Goal: Task Accomplishment & Management: Complete application form

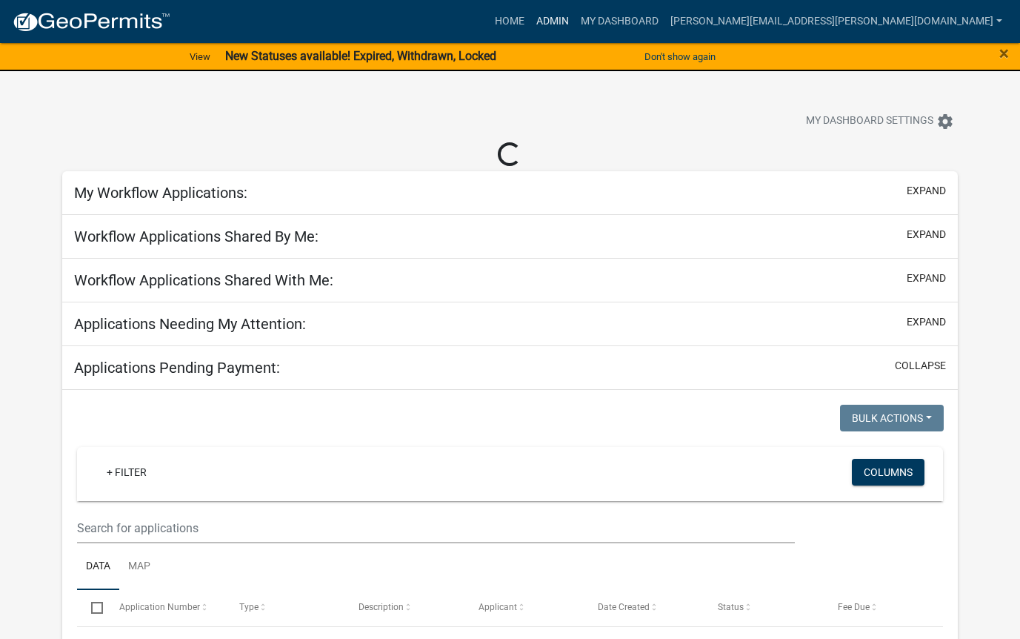
click at [575, 25] on link "Admin" at bounding box center [553, 21] width 44 height 28
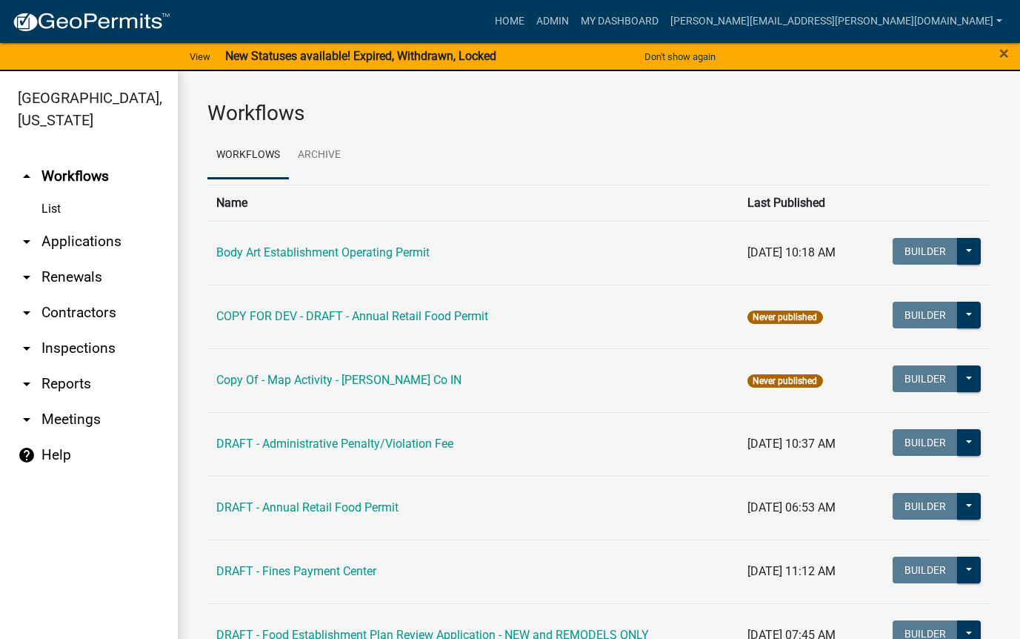
click at [361, 259] on link "Body Art Establishment Operating Permit" at bounding box center [322, 252] width 213 height 14
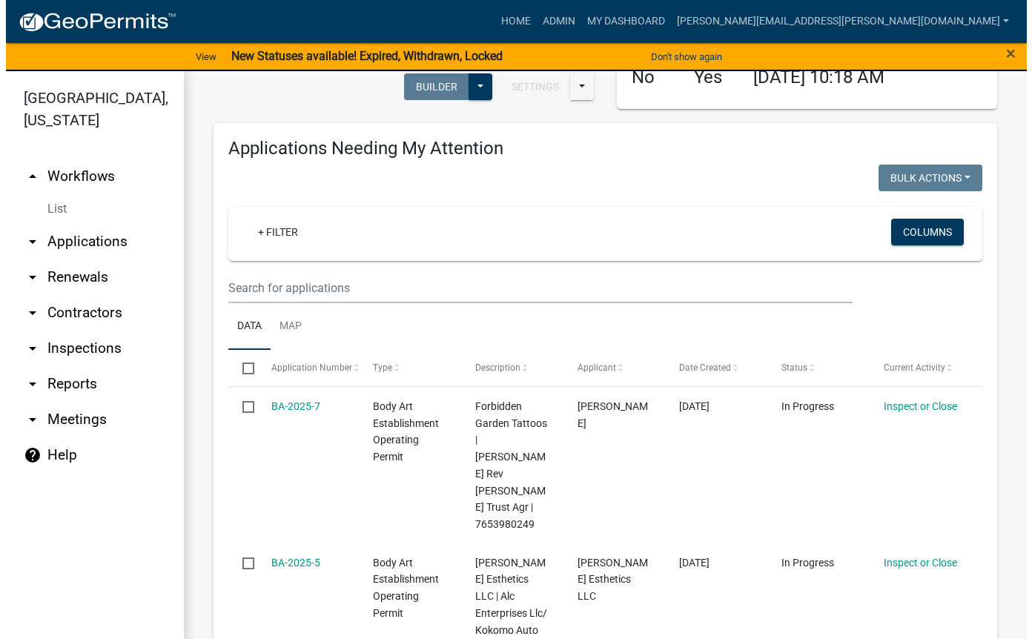
scroll to position [130, 0]
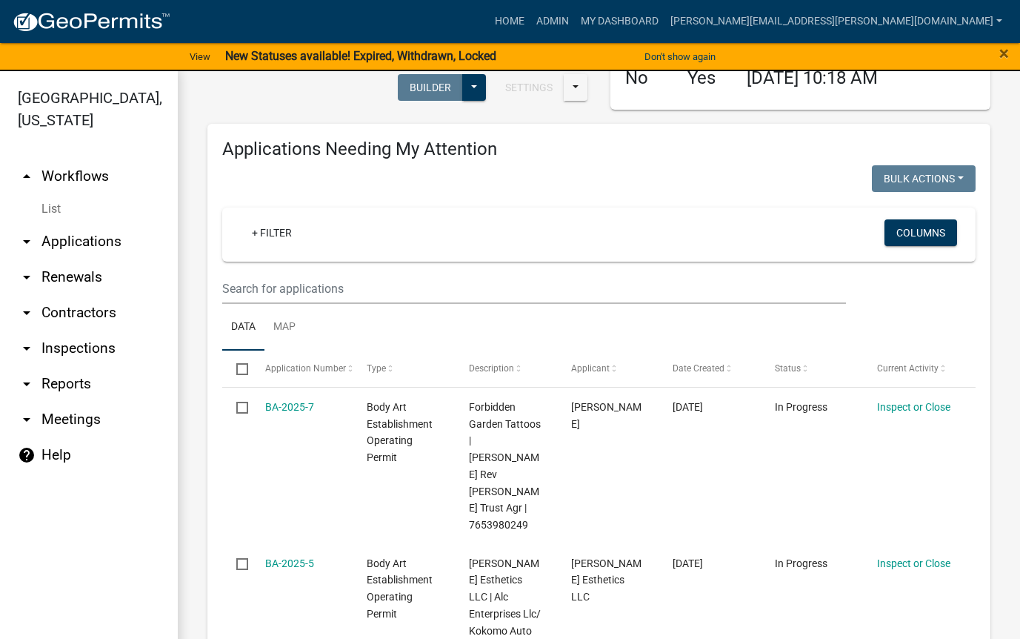
click at [894, 413] on link "Inspect or Close" at bounding box center [913, 407] width 73 height 12
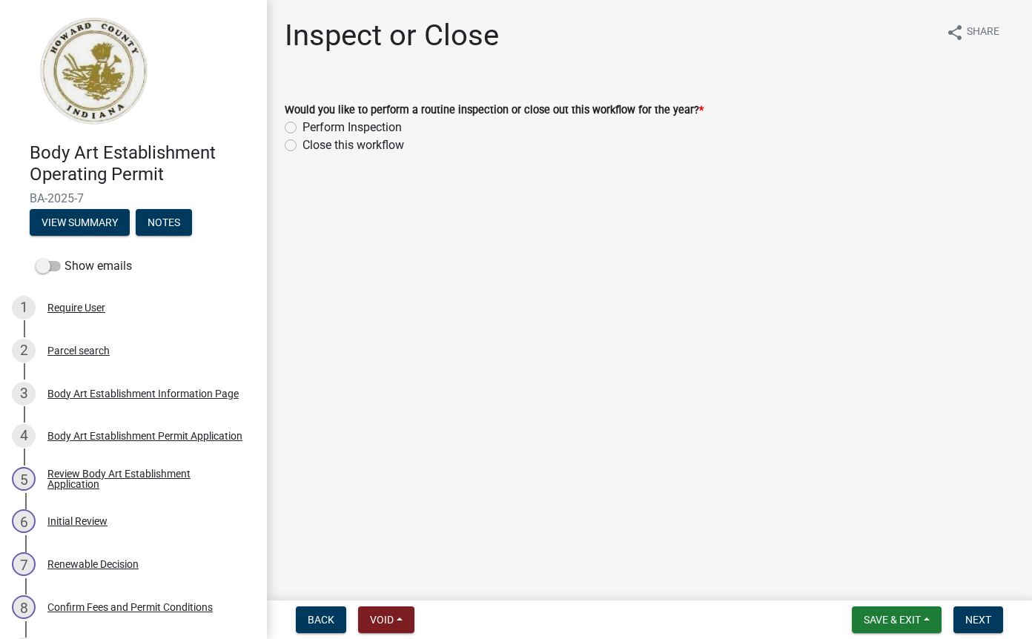
click at [302, 132] on label "Perform Inspection" at bounding box center [351, 128] width 99 height 18
click at [302, 128] on input "Perform Inspection" at bounding box center [307, 124] width 10 height 10
radio input "true"
click at [974, 624] on span "Next" at bounding box center [978, 620] width 26 height 12
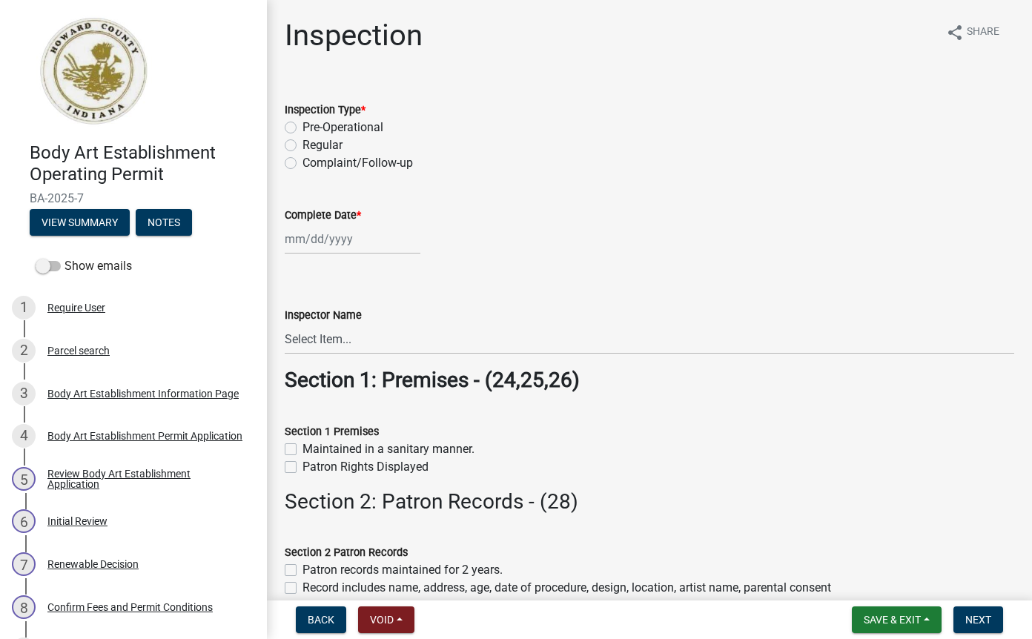
click at [302, 146] on label "Regular" at bounding box center [322, 145] width 40 height 18
click at [302, 146] on input "Regular" at bounding box center [307, 141] width 10 height 10
radio input "true"
click at [311, 241] on div at bounding box center [353, 239] width 136 height 30
select select "8"
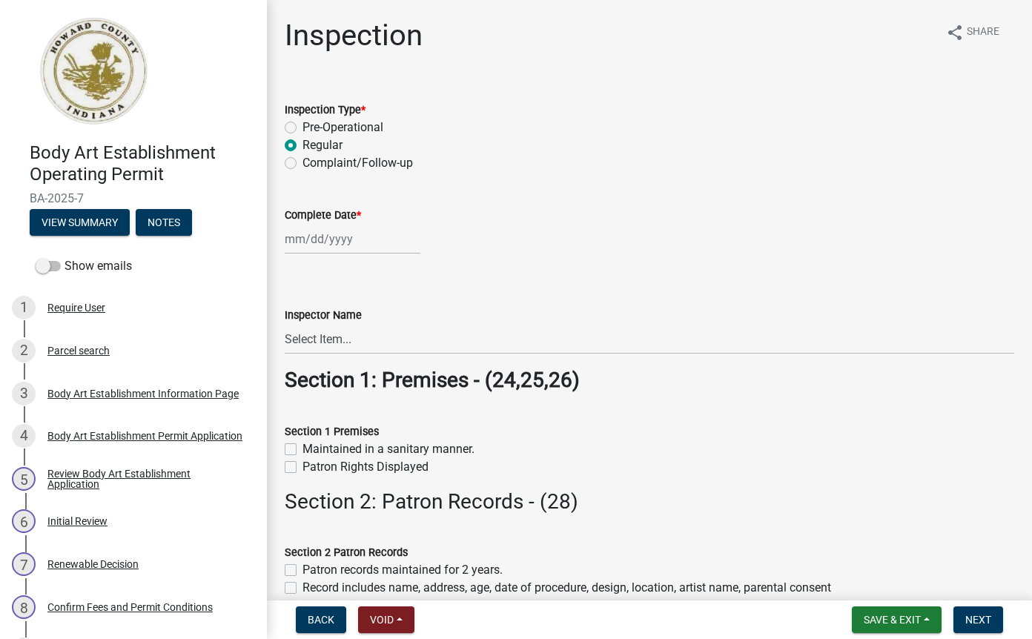
select select "2025"
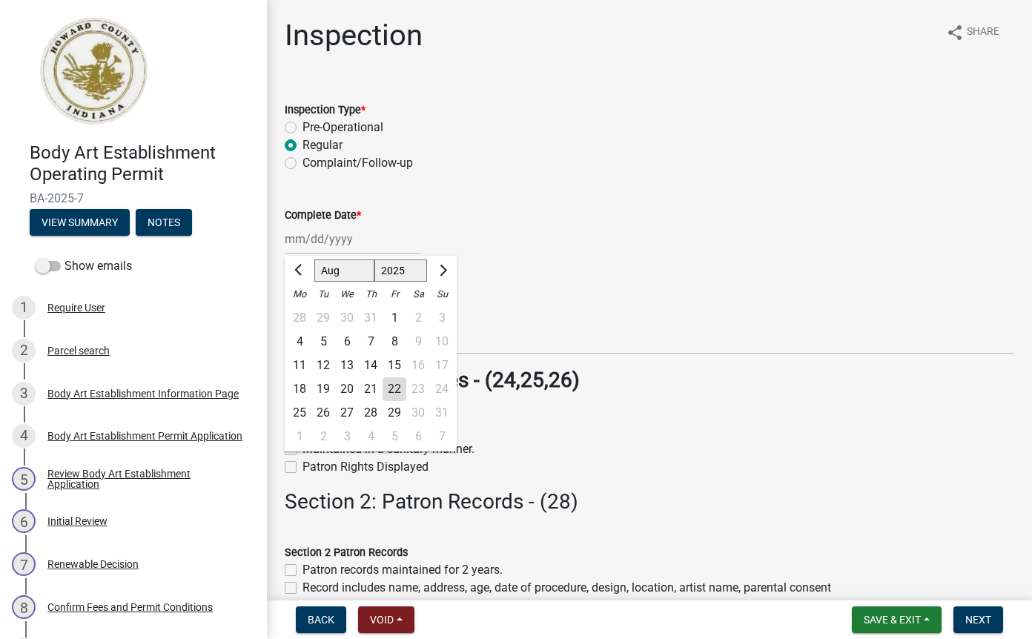
click at [396, 393] on div "22" at bounding box center [394, 389] width 24 height 24
type input "[DATE]"
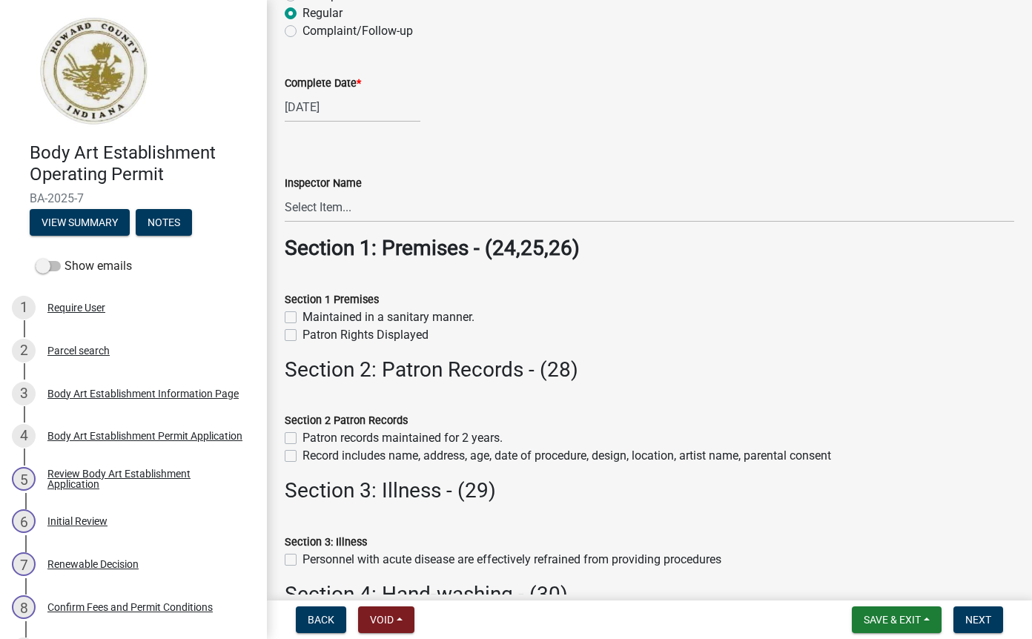
scroll to position [131, 0]
click at [322, 208] on select "Select Item... [PERSON_NAME] [PERSON_NAME] [PERSON_NAME] [PERSON_NAME] [PERSON_…" at bounding box center [649, 208] width 729 height 30
click at [285, 193] on select "Select Item... [PERSON_NAME] [PERSON_NAME] [PERSON_NAME] [PERSON_NAME] [PERSON_…" at bounding box center [649, 208] width 729 height 30
select select "6439e769-37bf-472d-a4f3-c36af8b83002"
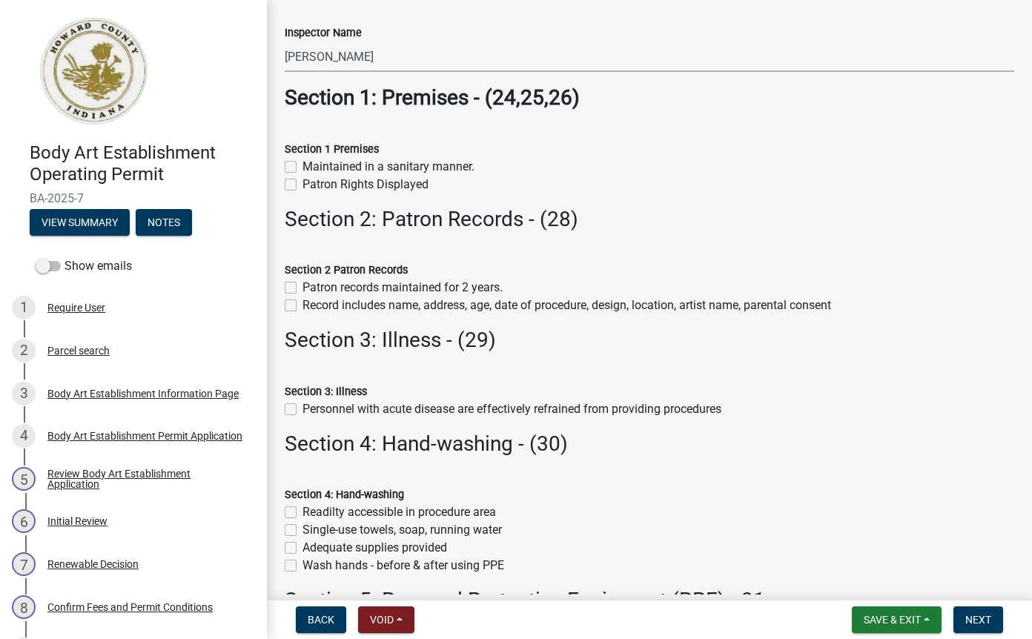
scroll to position [281, 0]
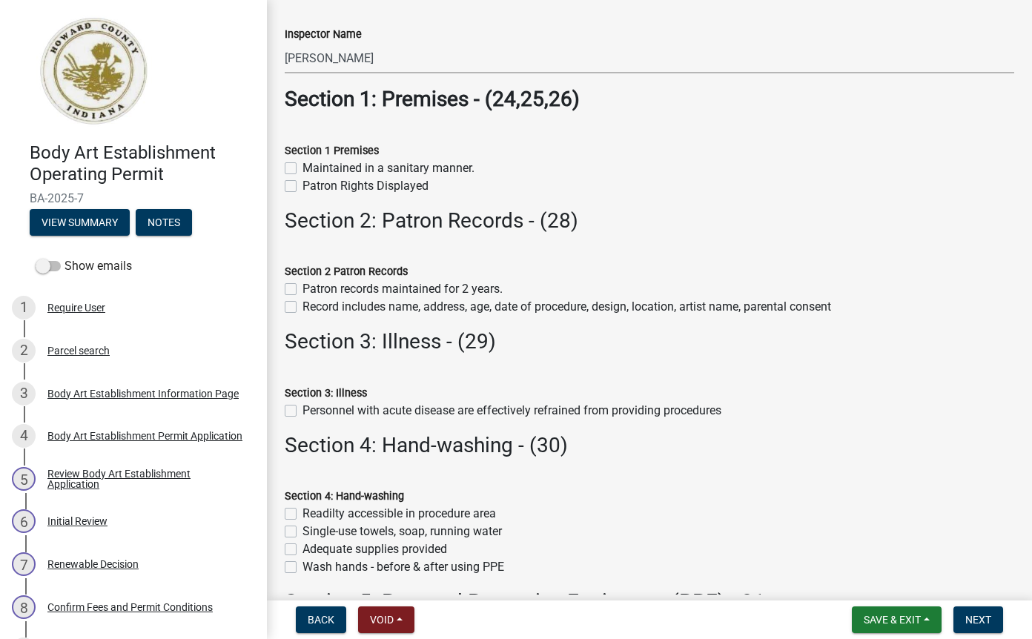
click at [302, 170] on label "Maintained in a sanitary manner." at bounding box center [388, 168] width 172 height 18
click at [302, 169] on input "Maintained in a sanitary manner." at bounding box center [307, 164] width 10 height 10
checkbox input "true"
click at [302, 188] on label "Patron Rights Displayed" at bounding box center [365, 186] width 126 height 18
click at [302, 187] on input "Patron Rights Displayed" at bounding box center [307, 182] width 10 height 10
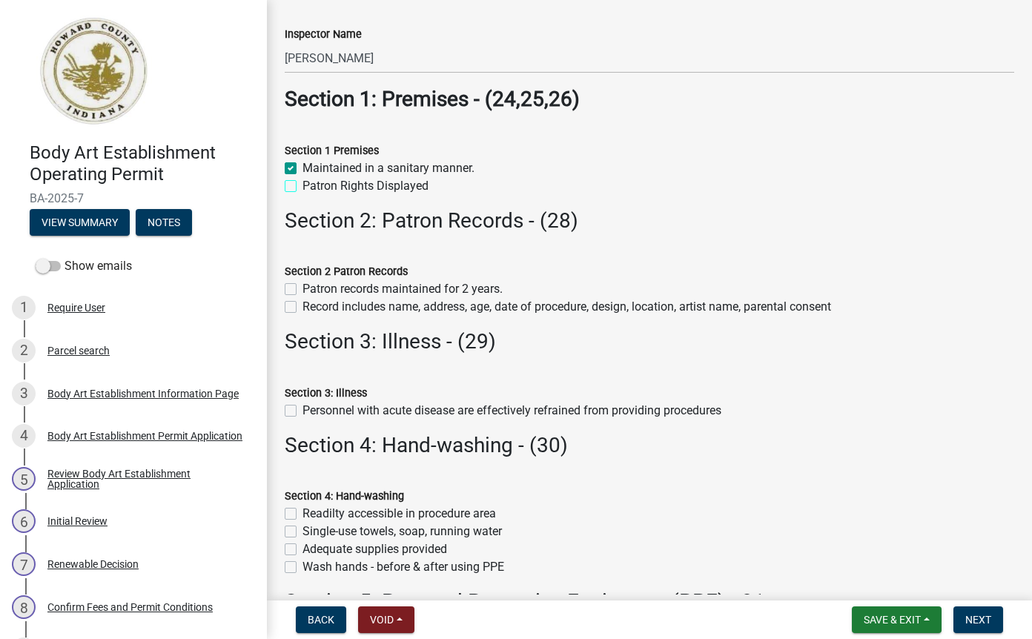
checkbox input "true"
click at [302, 305] on label "Record includes name, address, age, date of procedure, design, location, artist…" at bounding box center [566, 307] width 528 height 18
click at [302, 305] on input "Record includes name, address, age, date of procedure, design, location, artist…" at bounding box center [307, 303] width 10 height 10
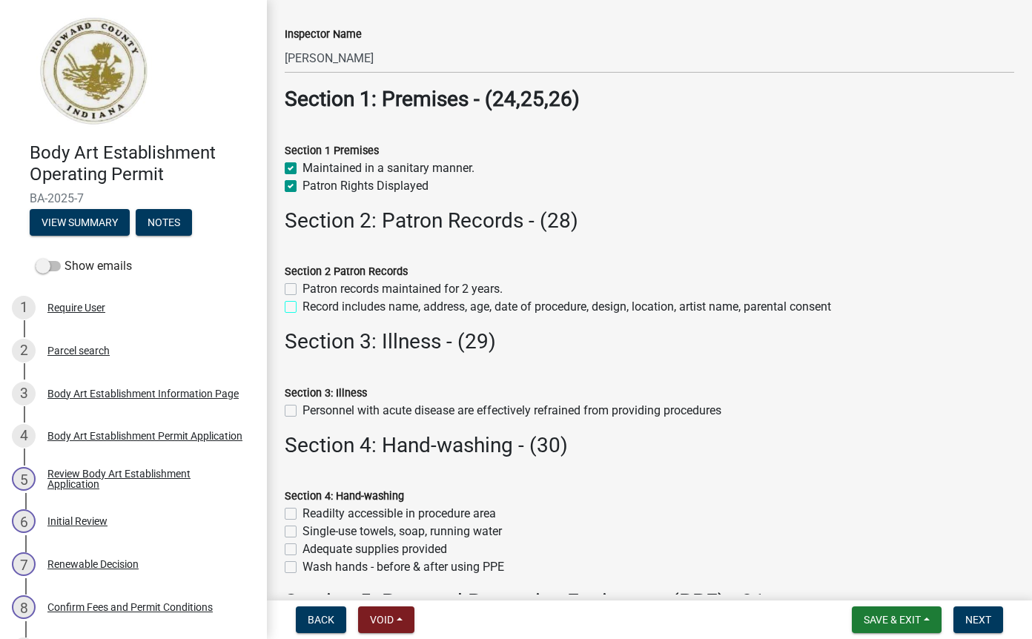
checkbox input "true"
checkbox input "false"
checkbox input "true"
click at [302, 285] on label "Patron records maintained for 2 years." at bounding box center [402, 289] width 200 height 18
click at [302, 285] on input "Patron records maintained for 2 years." at bounding box center [307, 285] width 10 height 10
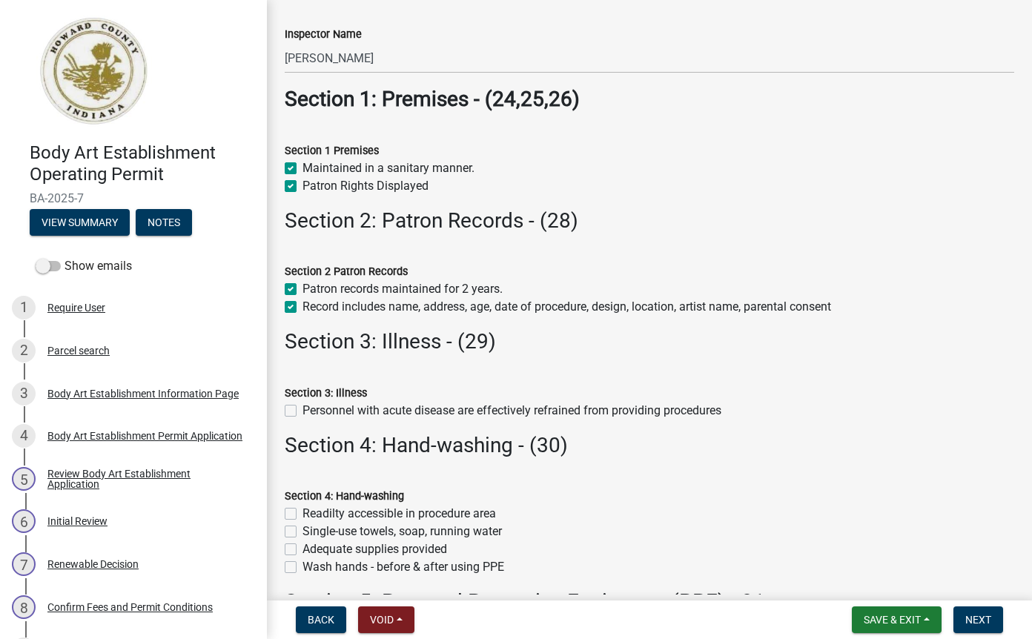
checkbox input "true"
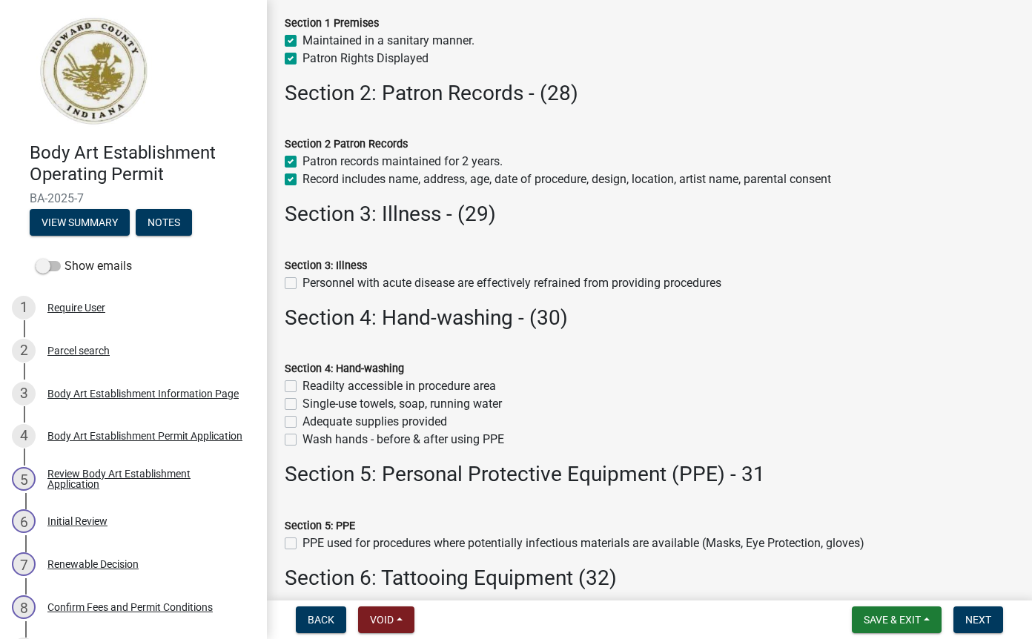
scroll to position [408, 0]
click at [302, 288] on label "Personnel with acute disease are effectively refrained from providing procedures" at bounding box center [511, 284] width 419 height 18
click at [302, 285] on input "Personnel with acute disease are effectively refrained from providing procedures" at bounding box center [307, 280] width 10 height 10
checkbox input "true"
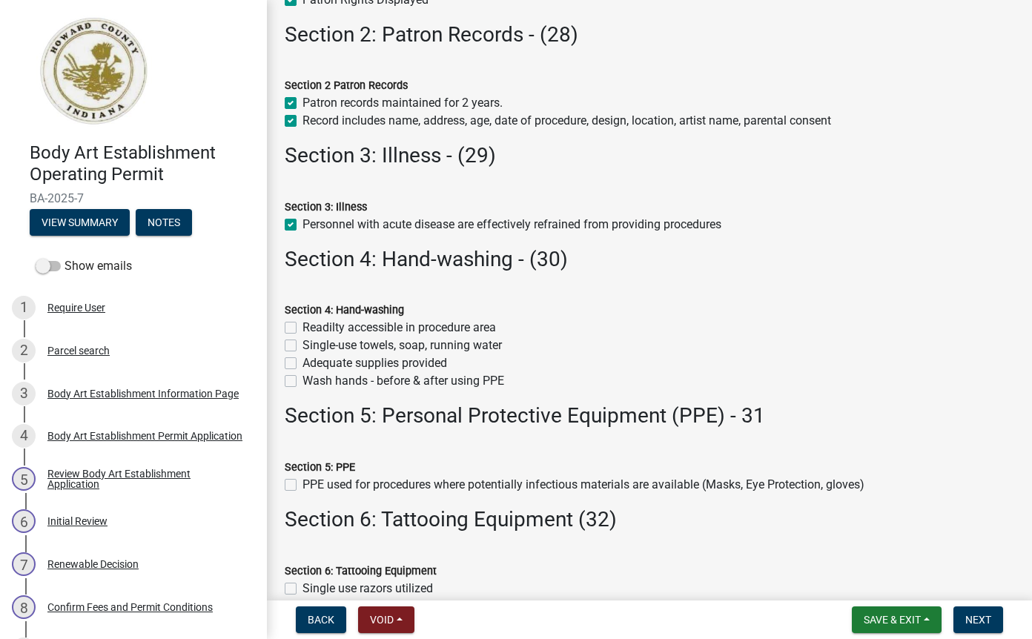
scroll to position [466, 0]
click at [302, 333] on label "Readilty accessible in procedure area" at bounding box center [398, 328] width 193 height 18
click at [302, 329] on input "Readilty accessible in procedure area" at bounding box center [307, 324] width 10 height 10
checkbox input "true"
checkbox input "false"
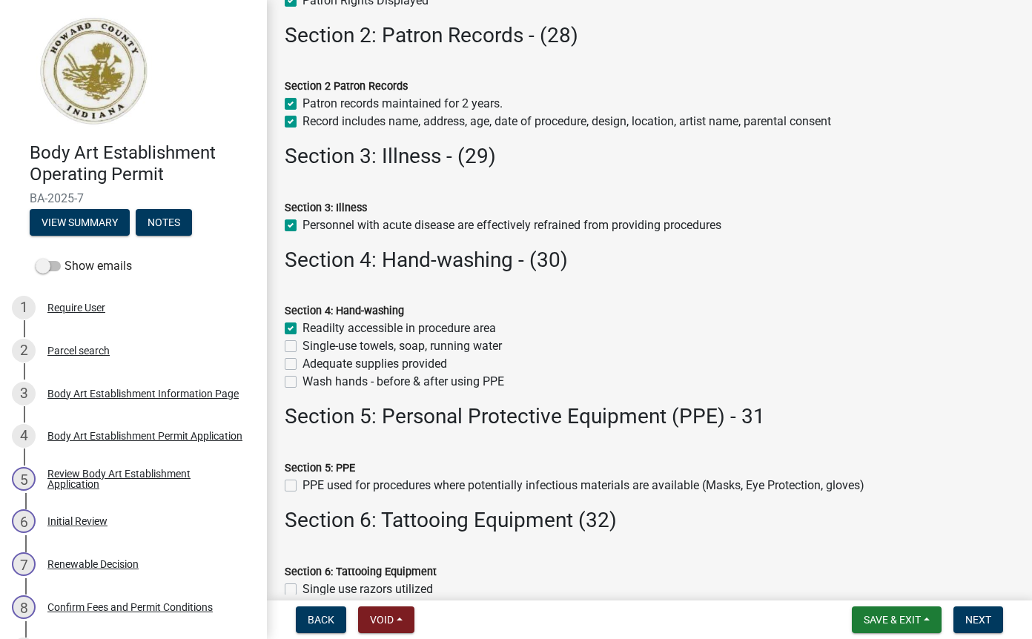
checkbox input "false"
click at [302, 346] on label "Single-use towels, soap, running water" at bounding box center [401, 346] width 199 height 18
click at [302, 346] on input "Single-use towels, soap, running water" at bounding box center [307, 342] width 10 height 10
checkbox input "true"
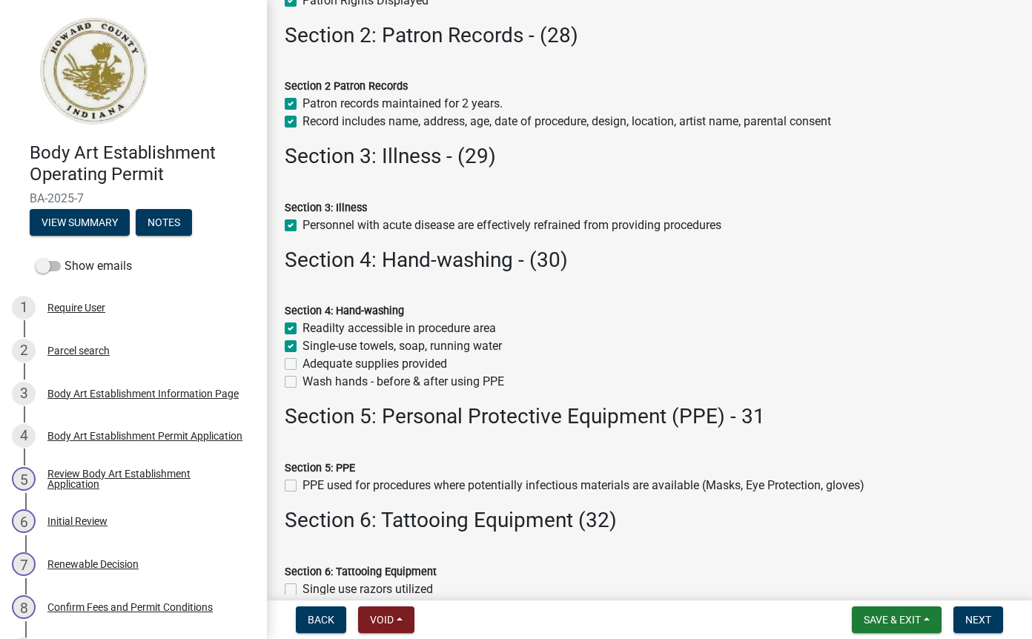
checkbox input "true"
checkbox input "false"
click at [302, 363] on label "Adequate supplies provided" at bounding box center [374, 364] width 145 height 18
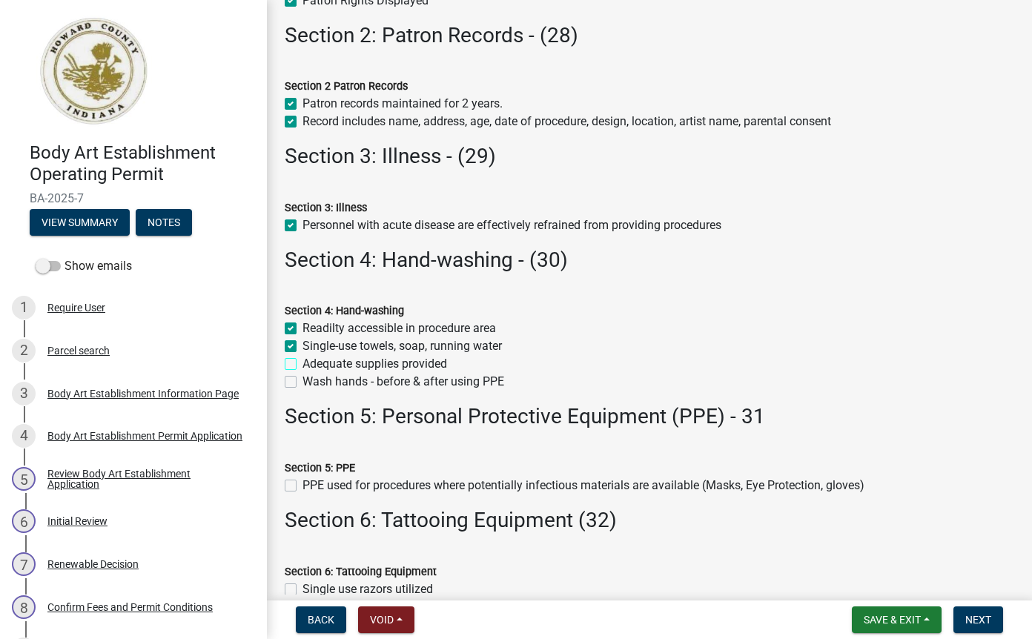
click at [302, 363] on input "Adequate supplies provided" at bounding box center [307, 360] width 10 height 10
checkbox input "true"
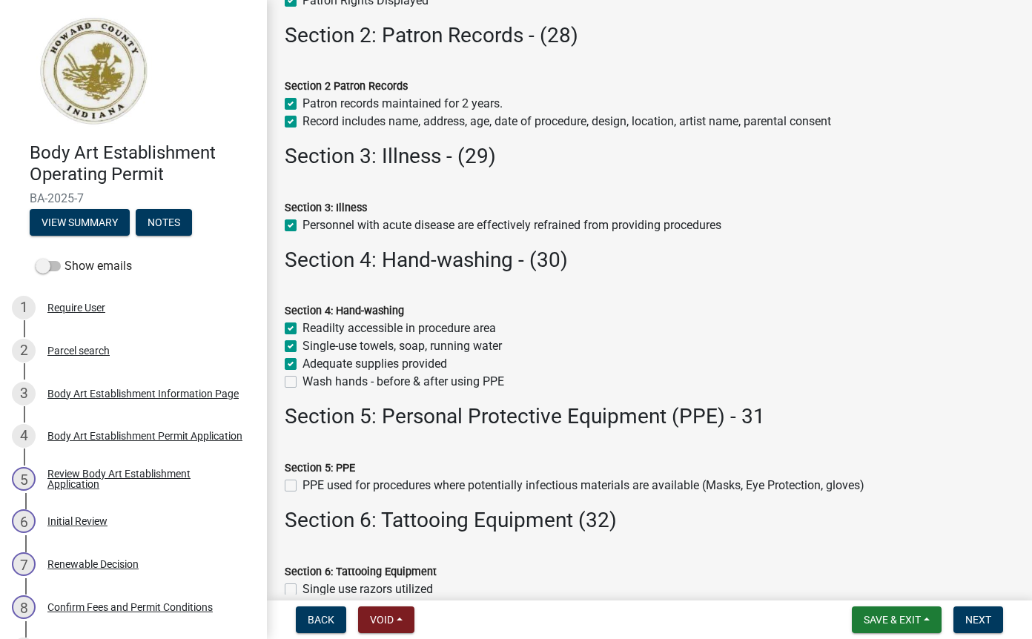
click at [302, 381] on label "Wash hands - before & after using PPE" at bounding box center [403, 382] width 202 height 18
click at [302, 381] on input "Wash hands - before & after using PPE" at bounding box center [307, 378] width 10 height 10
checkbox input "true"
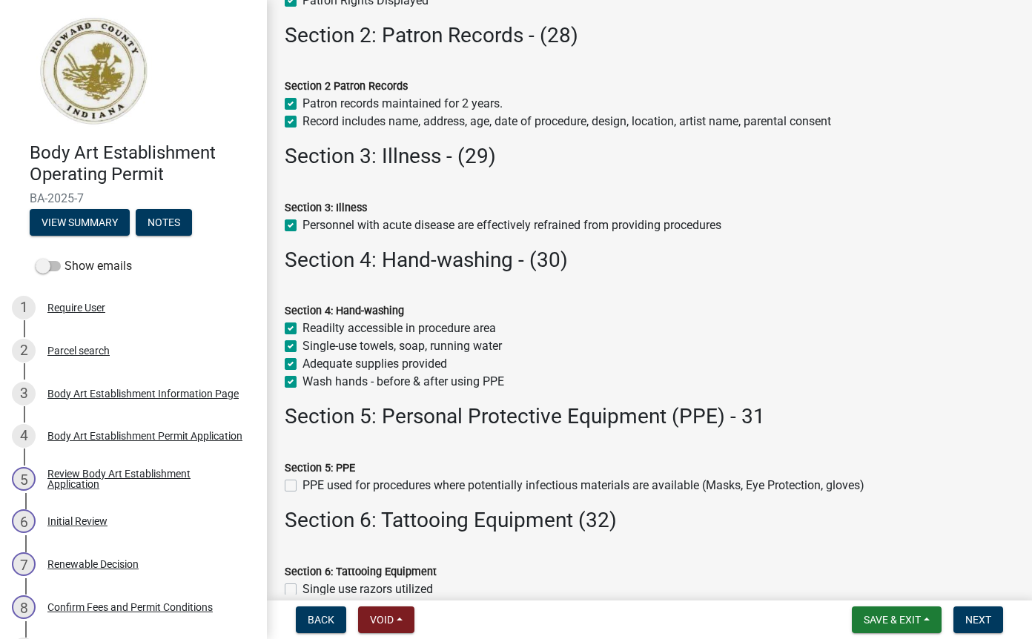
checkbox input "true"
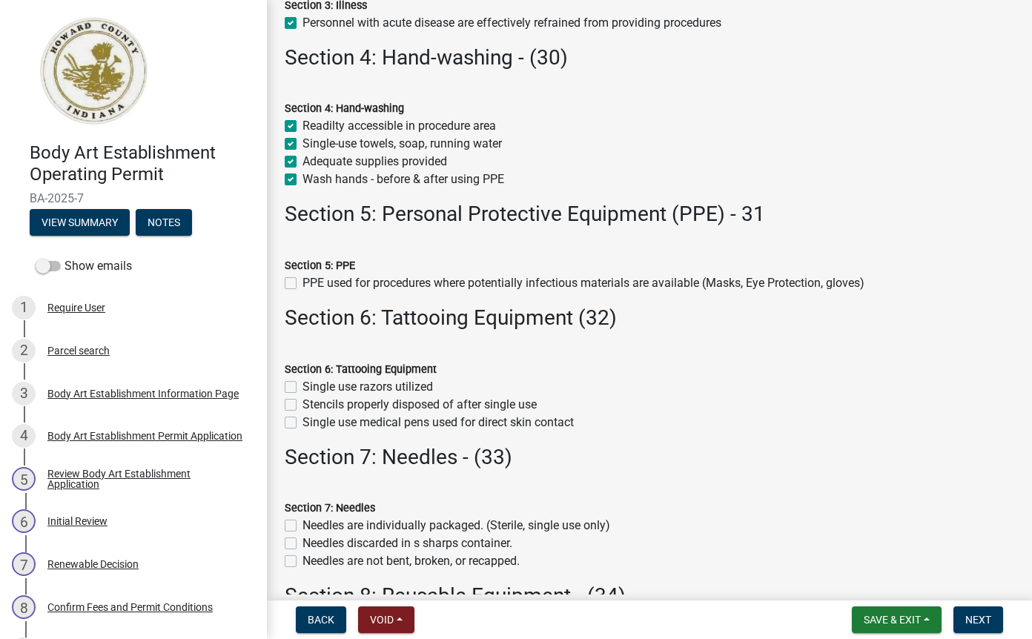
scroll to position [665, 0]
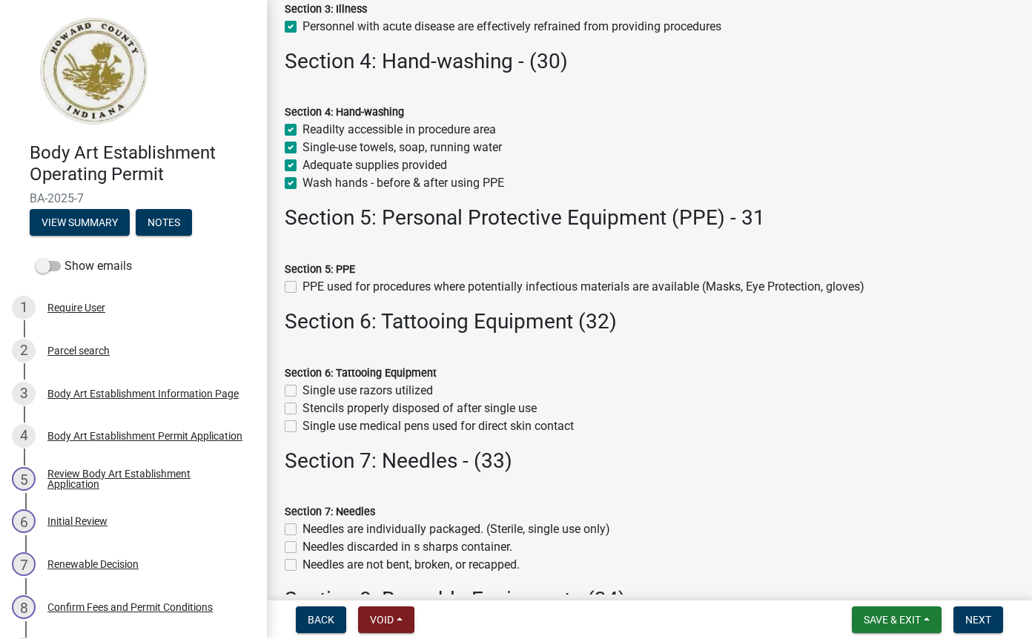
click at [302, 290] on label "PPE used for procedures where potentially infectious materials are available (M…" at bounding box center [583, 287] width 562 height 18
click at [302, 288] on input "PPE used for procedures where potentially infectious materials are available (M…" at bounding box center [307, 283] width 10 height 10
checkbox input "true"
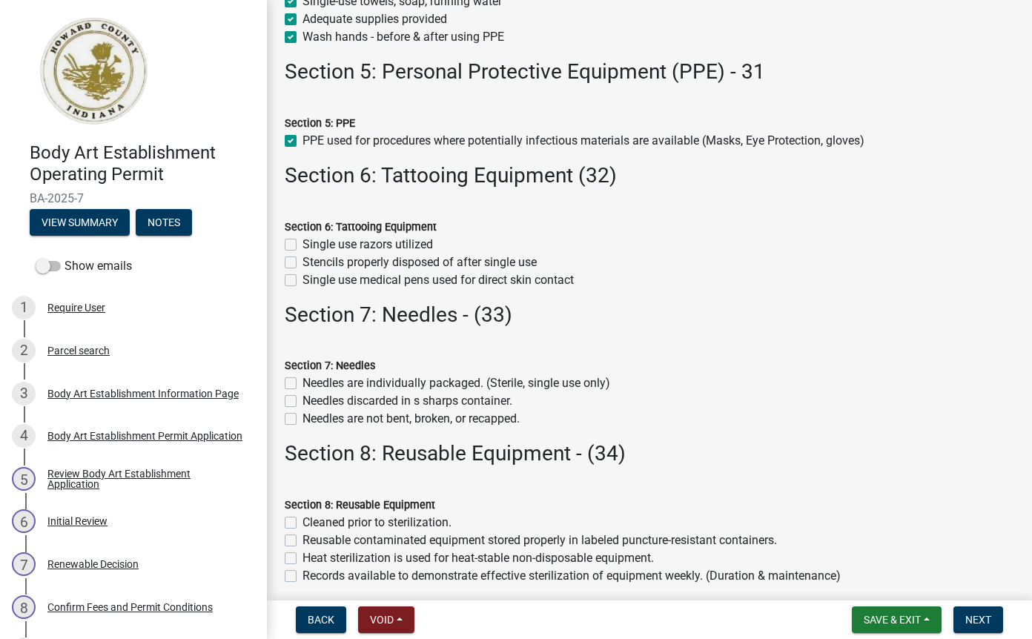
scroll to position [804, 0]
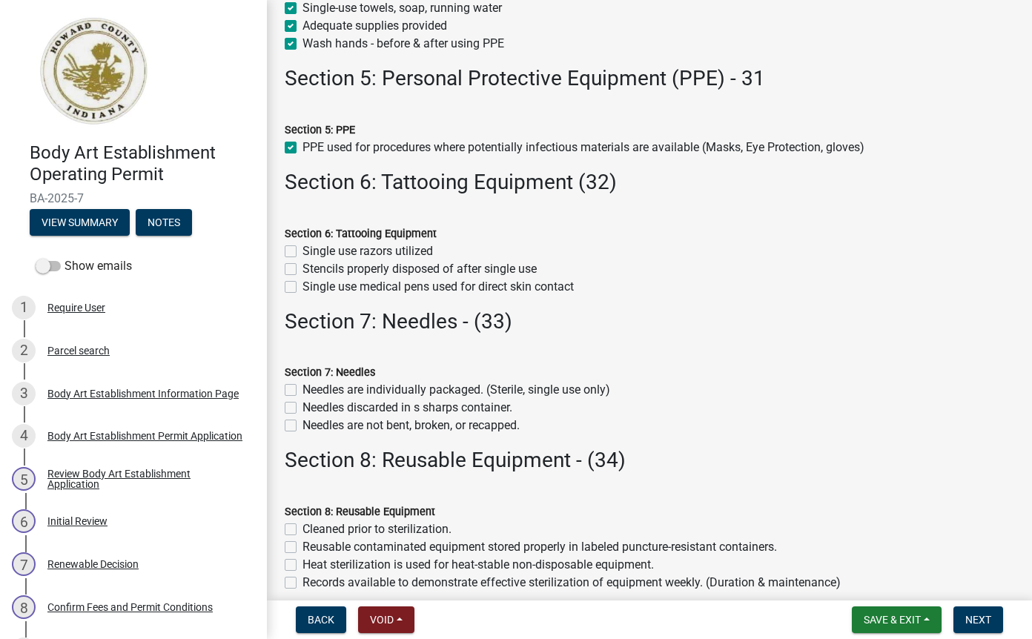
click at [302, 250] on label "Single use razors utilized" at bounding box center [367, 251] width 130 height 18
click at [302, 250] on input "Single use razors utilized" at bounding box center [307, 247] width 10 height 10
checkbox input "true"
checkbox input "false"
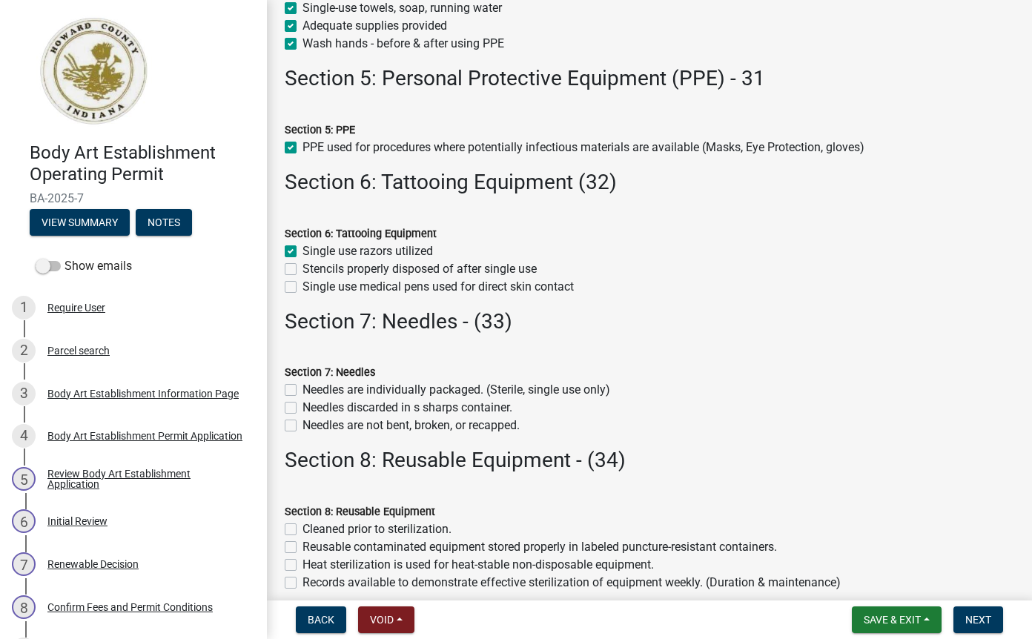
click at [302, 273] on label "Stencils properly disposed of after single use" at bounding box center [419, 269] width 234 height 18
click at [302, 270] on input "Stencils properly disposed of after single use" at bounding box center [307, 265] width 10 height 10
checkbox input "true"
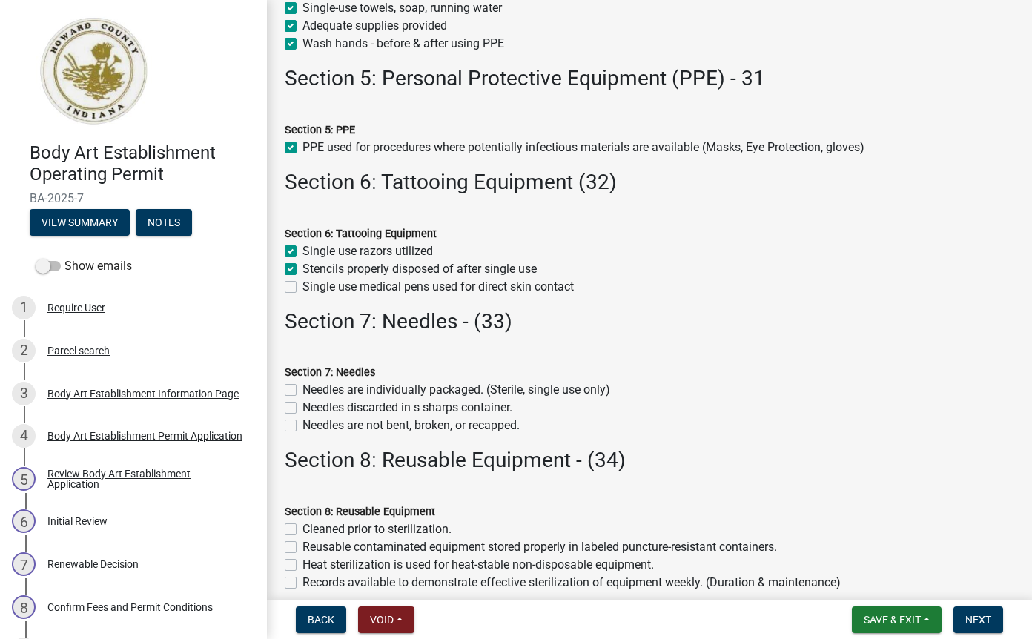
click at [302, 289] on label "Single use medical pens used for direct skin contact" at bounding box center [437, 287] width 271 height 18
click at [302, 288] on input "Single use medical pens used for direct skin contact" at bounding box center [307, 283] width 10 height 10
checkbox input "true"
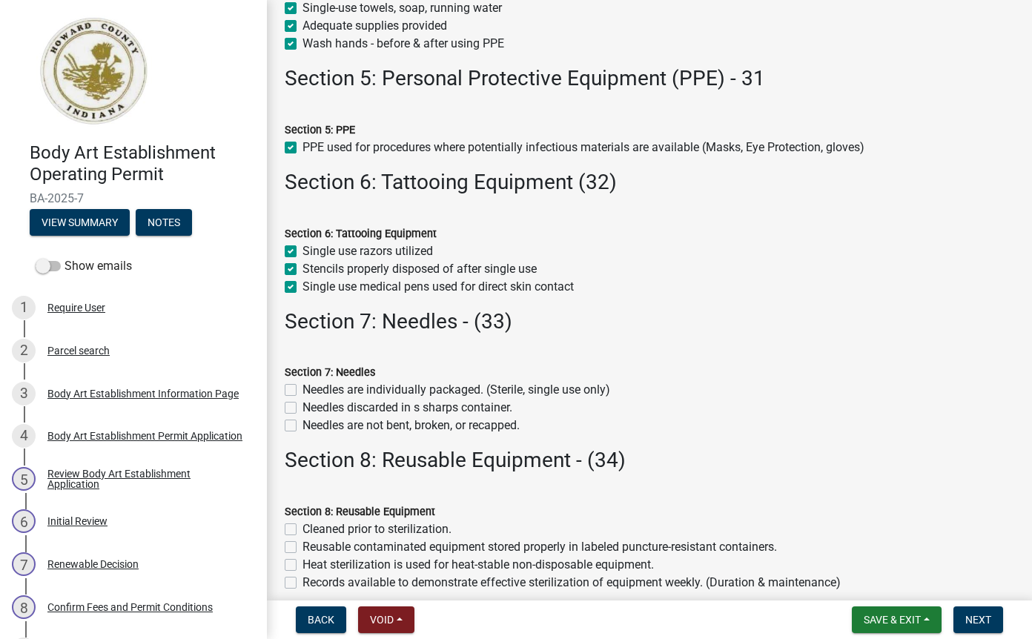
checkbox input "true"
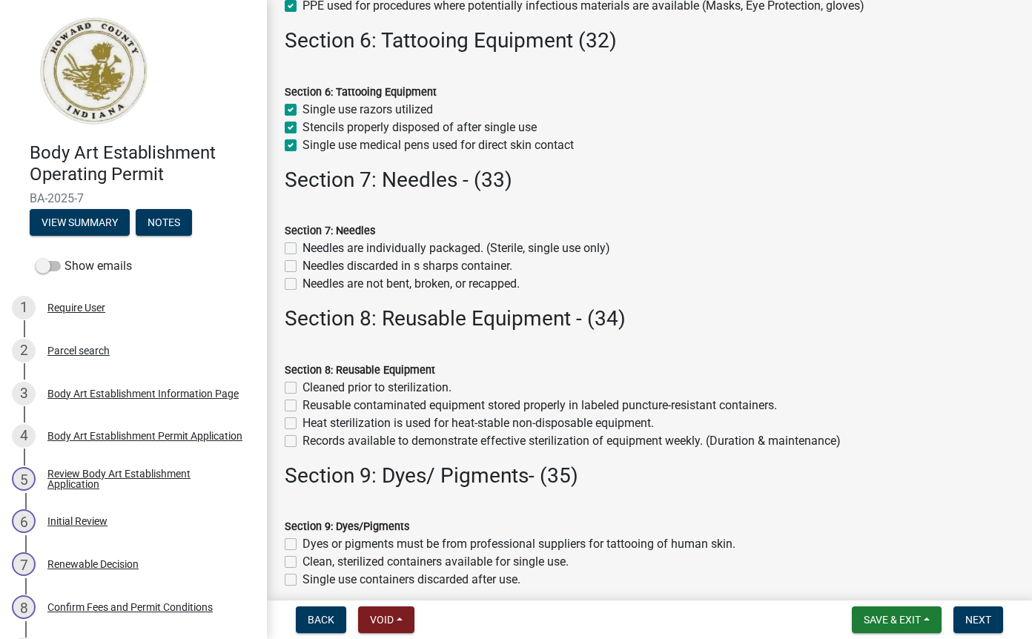
scroll to position [941, 0]
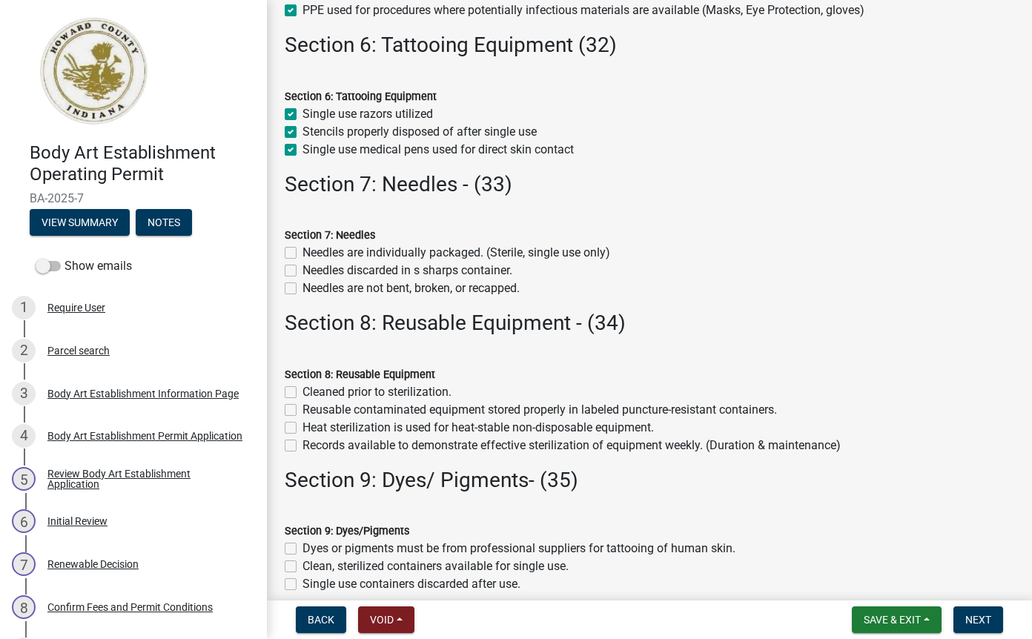
click at [302, 257] on label "Needles are individually packaged. (Sterile, single use only)" at bounding box center [456, 253] width 308 height 18
click at [302, 253] on input "Needles are individually packaged. (Sterile, single use only)" at bounding box center [307, 249] width 10 height 10
checkbox input "true"
checkbox input "false"
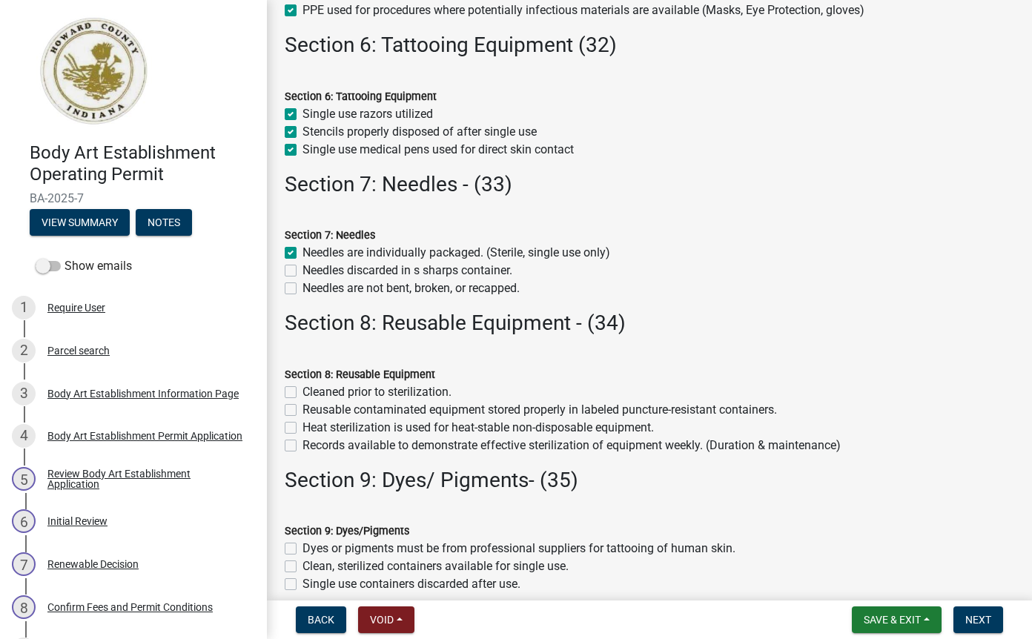
click at [302, 276] on label "Needles discarded in s sharps container." at bounding box center [407, 271] width 210 height 18
click at [302, 271] on input "Needles discarded in s sharps container." at bounding box center [307, 267] width 10 height 10
checkbox input "true"
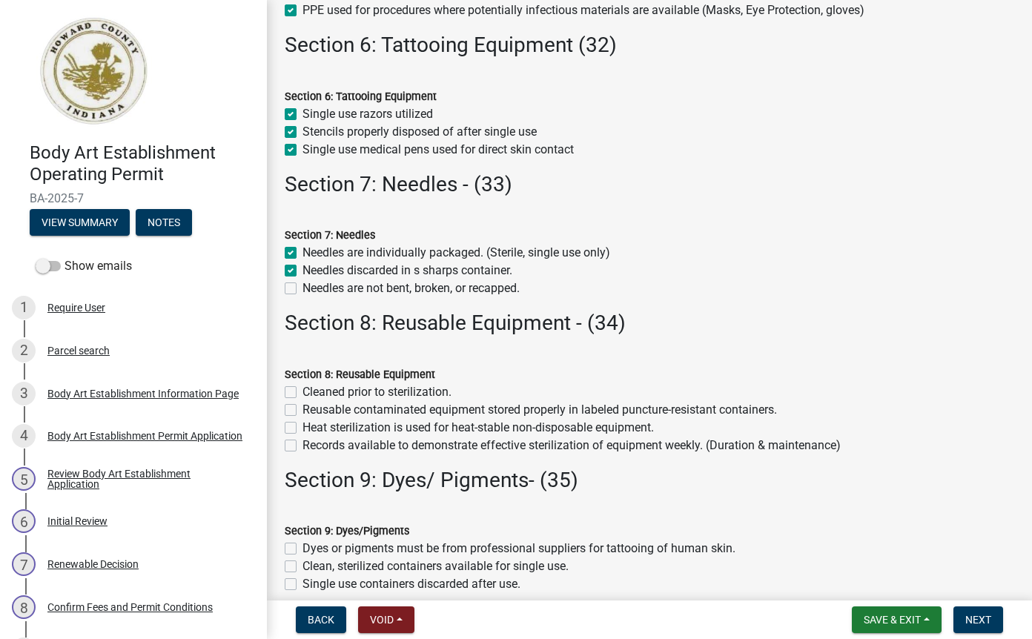
click at [302, 291] on label "Needles are not bent, broken, or recapped." at bounding box center [410, 288] width 217 height 18
click at [302, 289] on input "Needles are not bent, broken, or recapped." at bounding box center [307, 284] width 10 height 10
checkbox input "true"
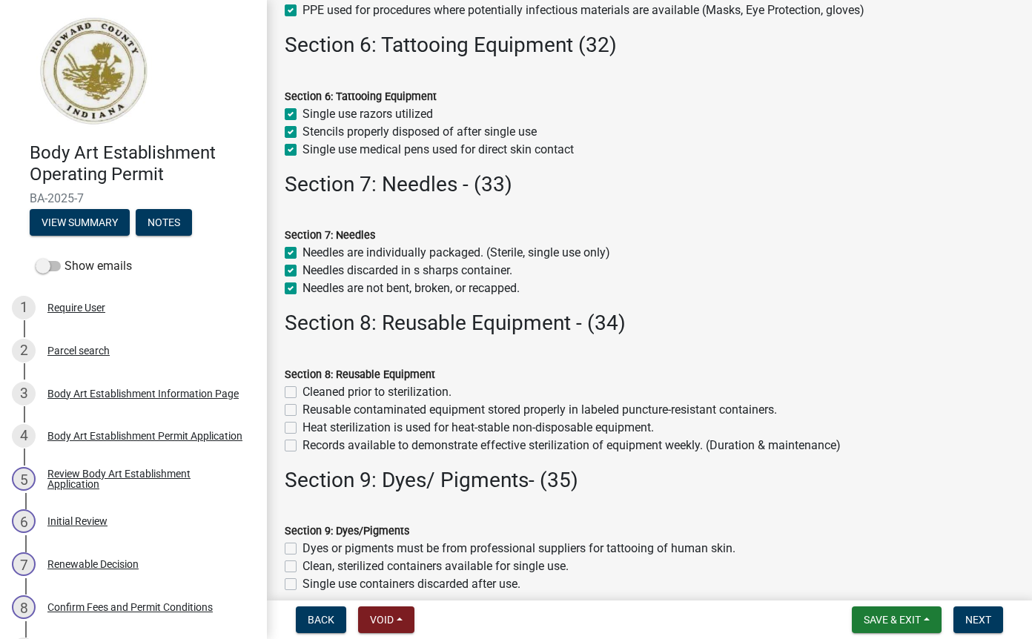
checkbox input "true"
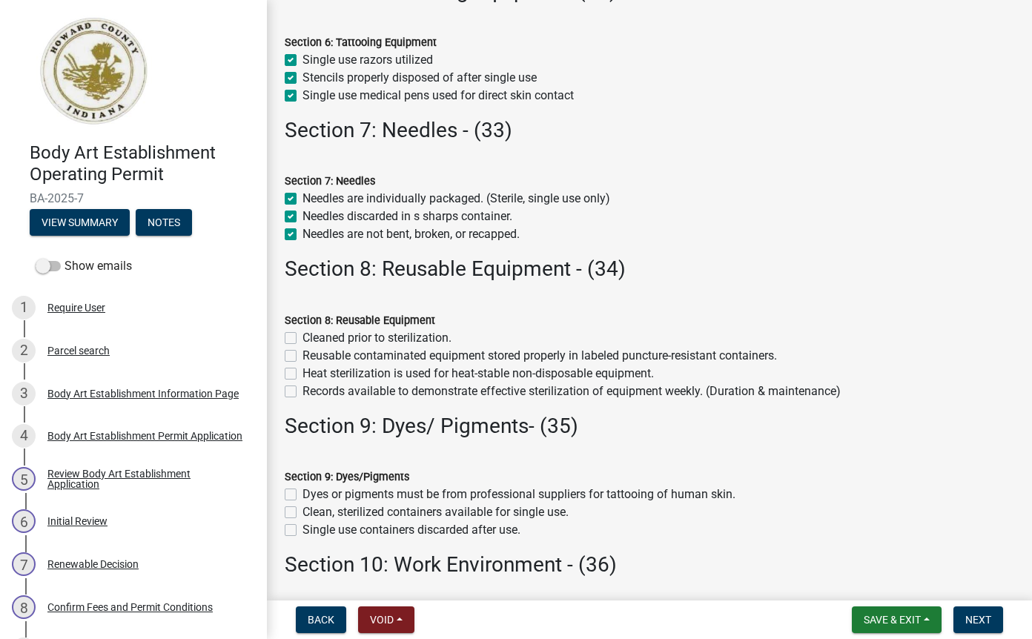
scroll to position [995, 0]
click at [303, 339] on label "Cleaned prior to sterilization." at bounding box center [376, 339] width 149 height 18
click at [303, 339] on input "Cleaned prior to sterilization." at bounding box center [307, 335] width 10 height 10
checkbox input "true"
checkbox input "false"
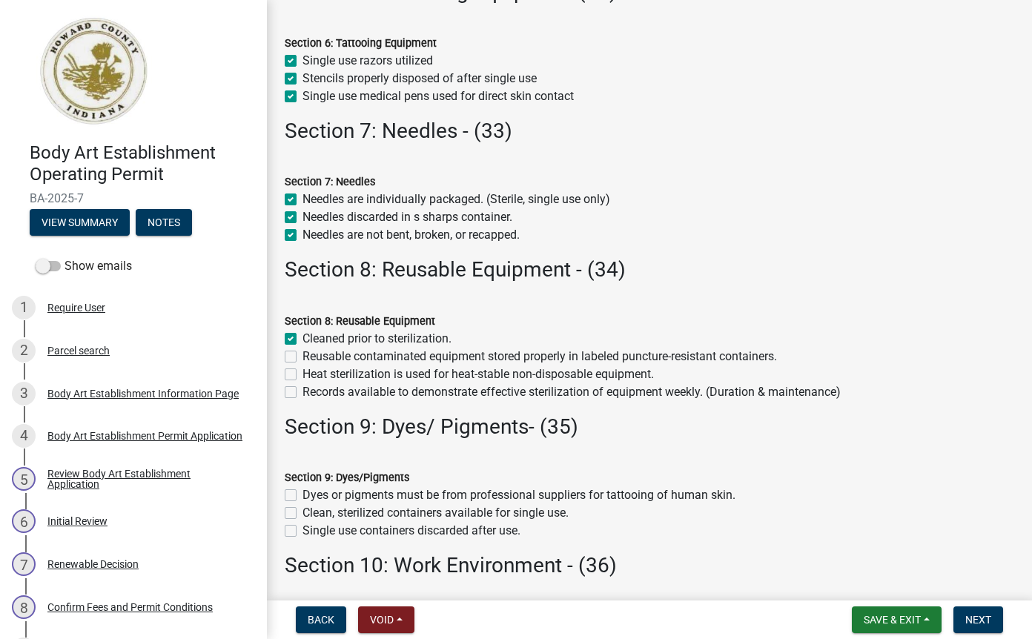
checkbox input "false"
click at [302, 357] on label "Reusable contaminated equipment stored properly in labeled puncture-resistant c…" at bounding box center [539, 357] width 474 height 18
click at [302, 357] on input "Reusable contaminated equipment stored properly in labeled puncture-resistant c…" at bounding box center [307, 353] width 10 height 10
checkbox input "true"
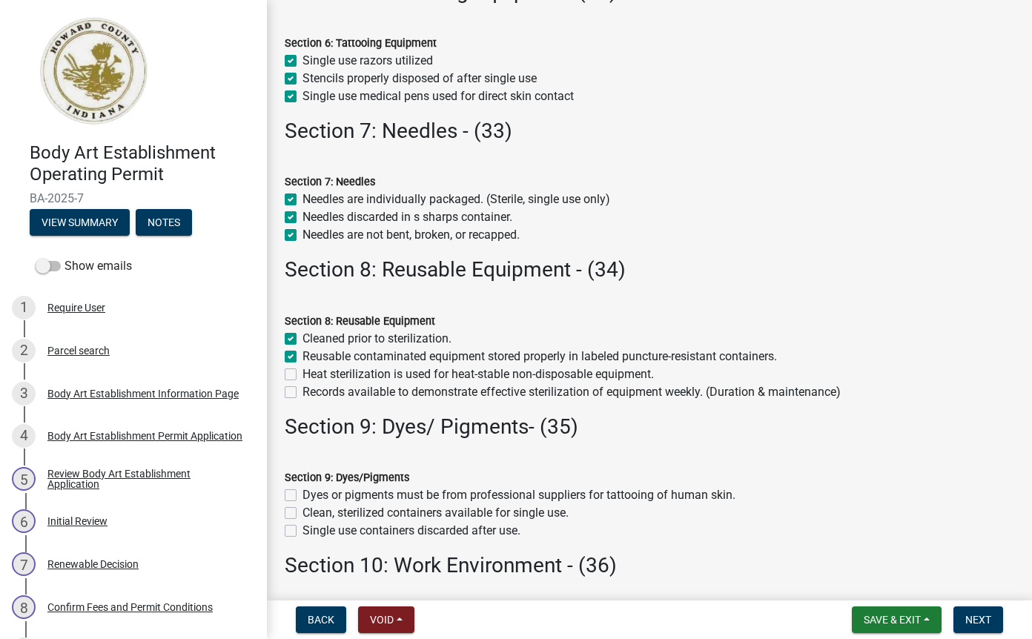
checkbox input "true"
checkbox input "false"
click at [302, 374] on label "Heat sterilization is used for heat-stable non-disposable equipment." at bounding box center [477, 374] width 351 height 18
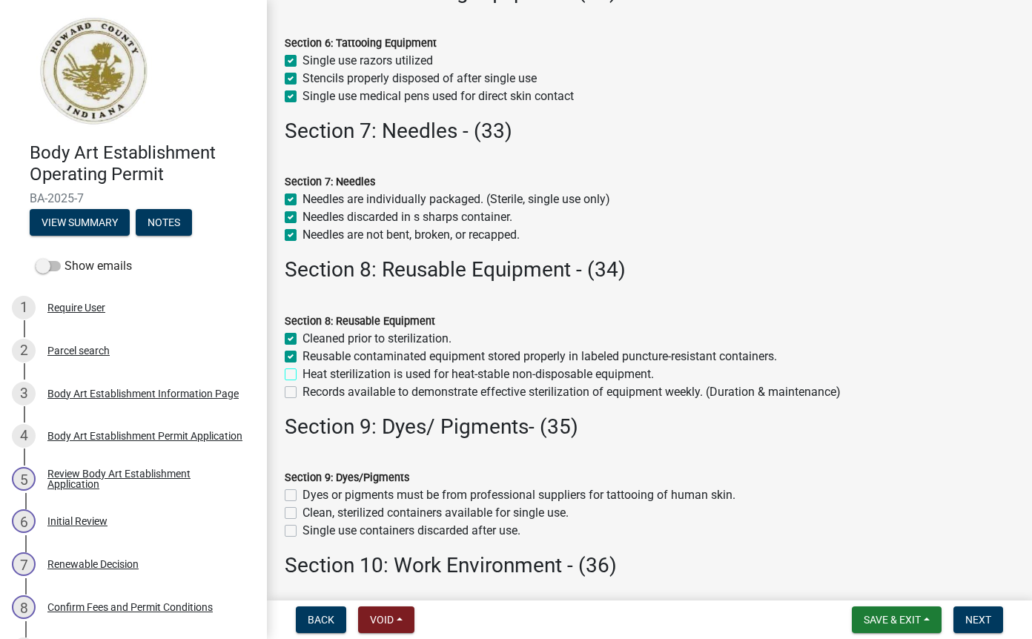
click at [302, 374] on input "Heat sterilization is used for heat-stable non-disposable equipment." at bounding box center [307, 370] width 10 height 10
checkbox input "true"
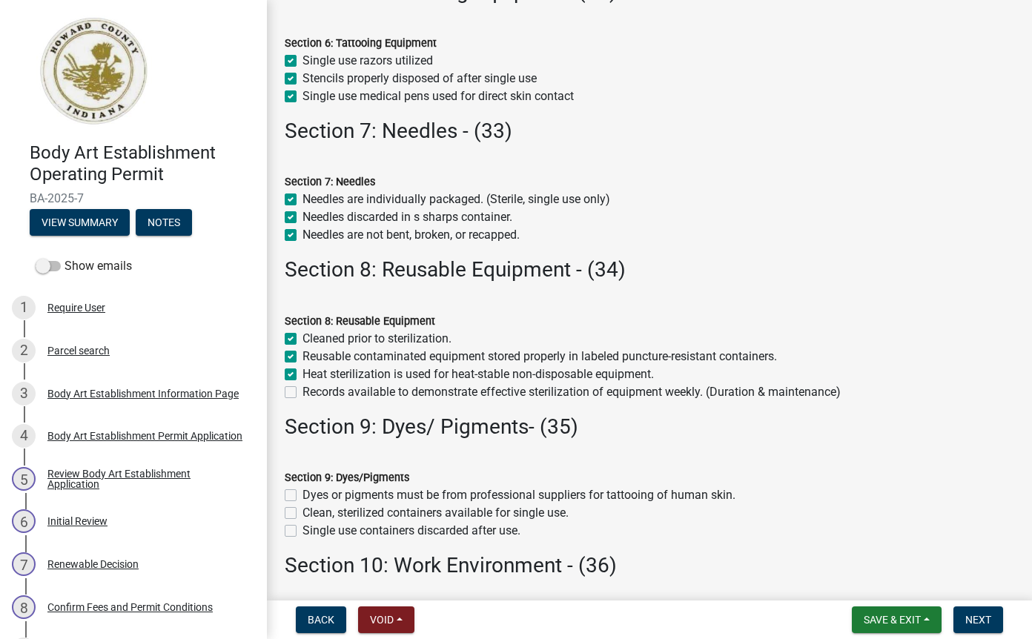
click at [302, 394] on label "Records available to demonstrate effective sterilization of equipment weekly. (…" at bounding box center [571, 392] width 538 height 18
click at [302, 393] on input "Records available to demonstrate effective sterilization of equipment weekly. (…" at bounding box center [307, 388] width 10 height 10
checkbox input "true"
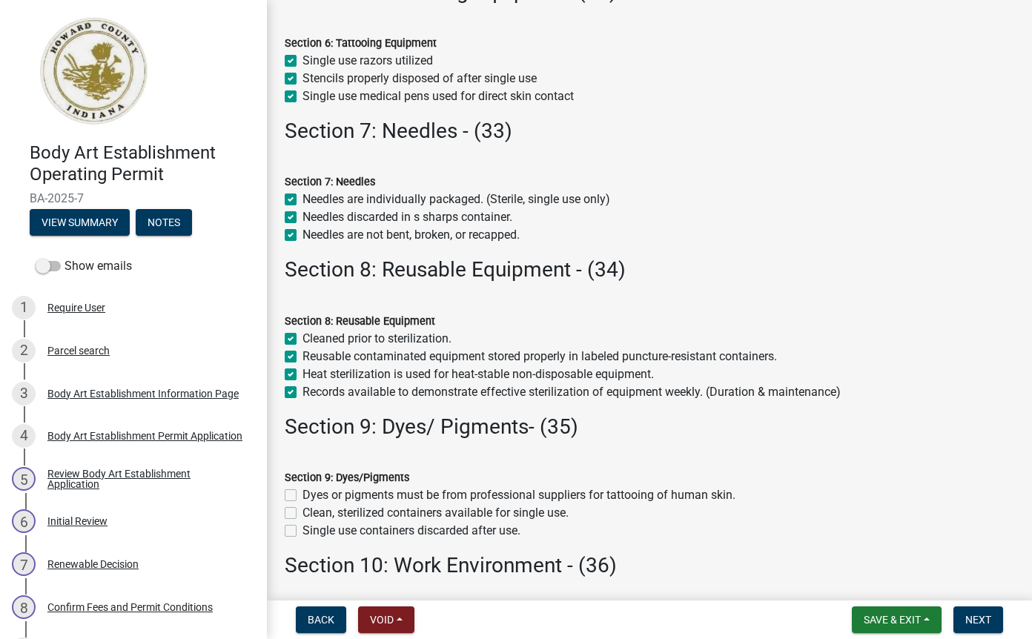
checkbox input "true"
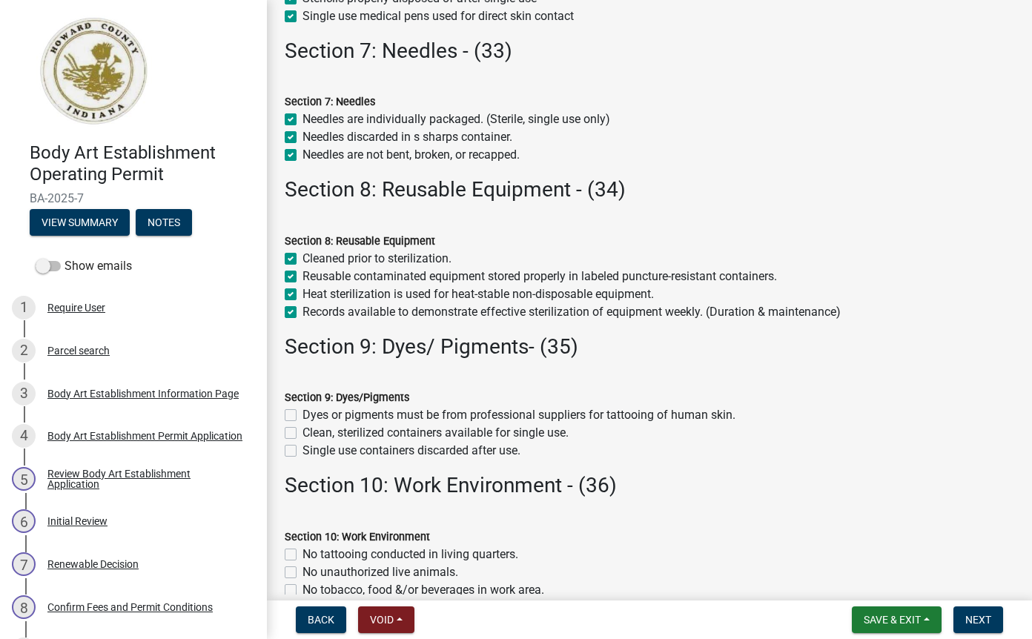
scroll to position [1155, 0]
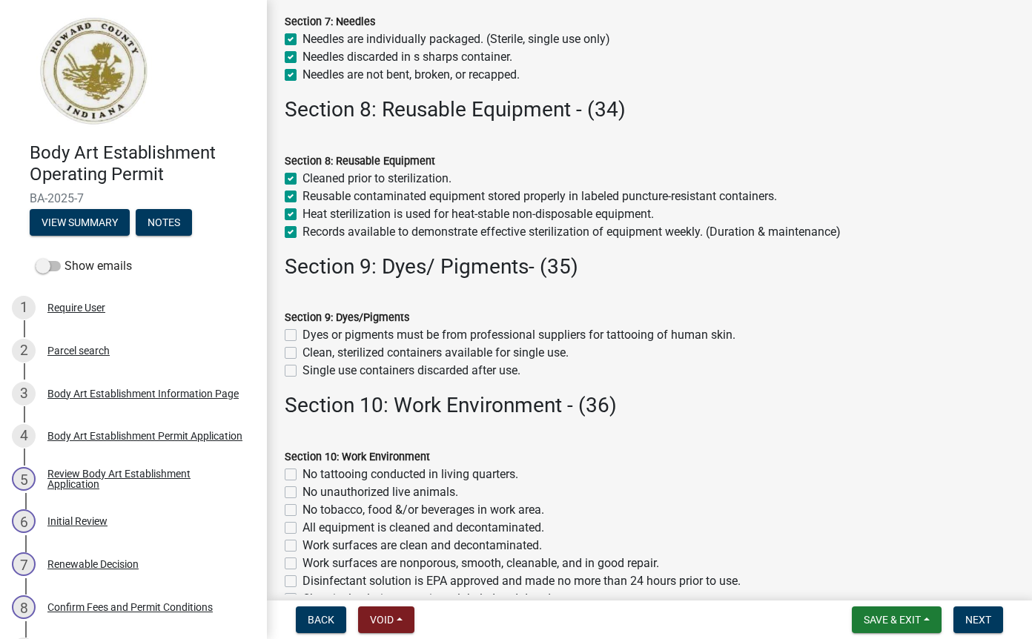
click at [302, 335] on label "Dyes or pigments must be from professional suppliers for tattooing of human ski…" at bounding box center [518, 335] width 433 height 18
click at [302, 335] on input "Dyes or pigments must be from professional suppliers for tattooing of human ski…" at bounding box center [307, 331] width 10 height 10
checkbox input "true"
checkbox input "false"
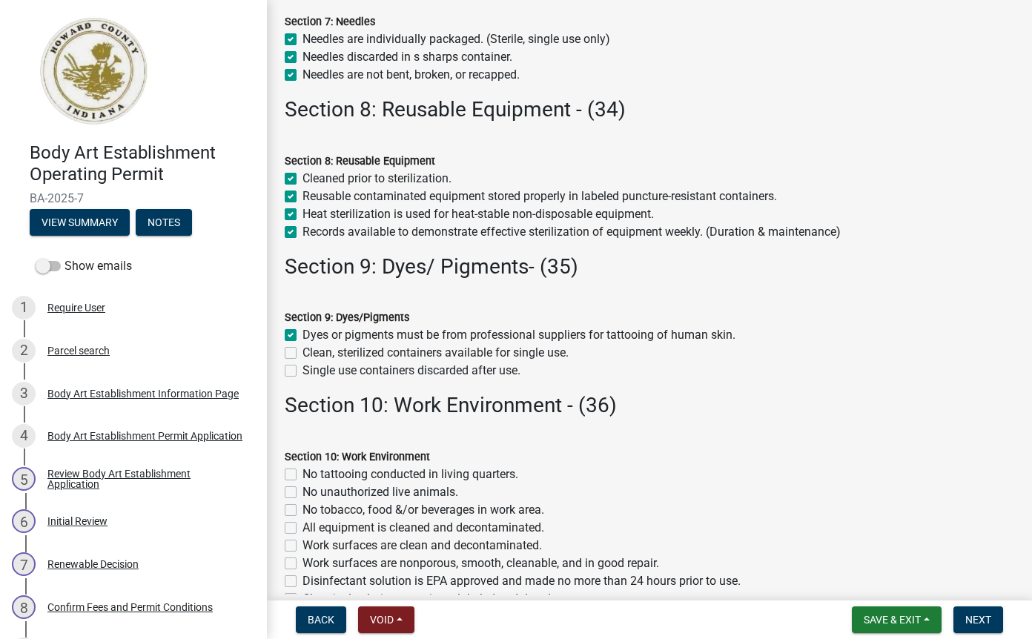
click at [302, 353] on label "Clean, sterilized containers available for single use." at bounding box center [435, 353] width 266 height 18
click at [302, 353] on input "Clean, sterilized containers available for single use." at bounding box center [307, 349] width 10 height 10
checkbox input "true"
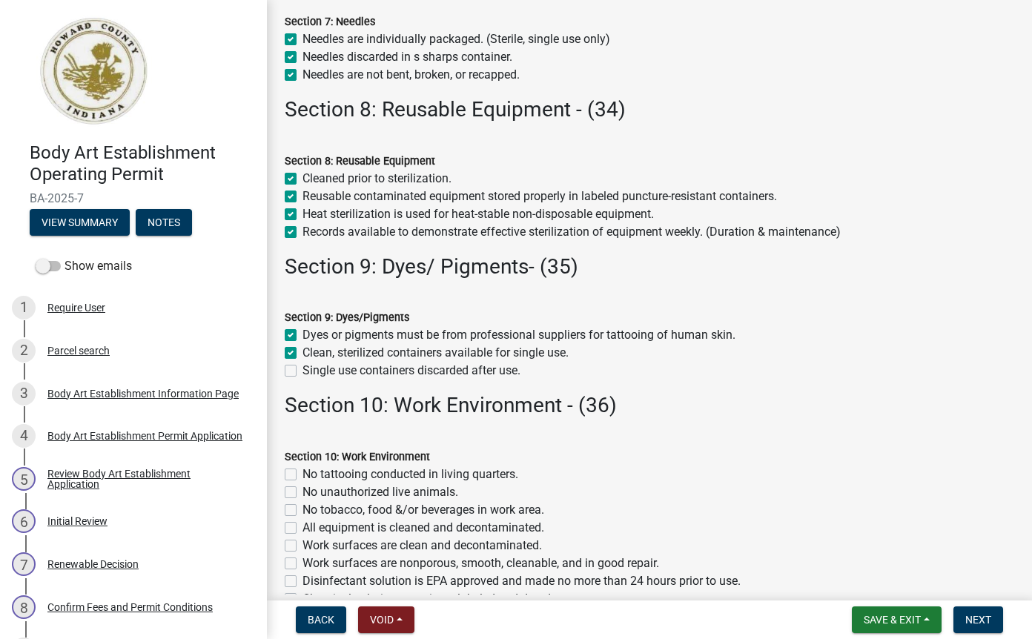
click at [302, 371] on label "Single use containers discarded after use." at bounding box center [411, 371] width 218 height 18
click at [302, 371] on input "Single use containers discarded after use." at bounding box center [307, 367] width 10 height 10
checkbox input "true"
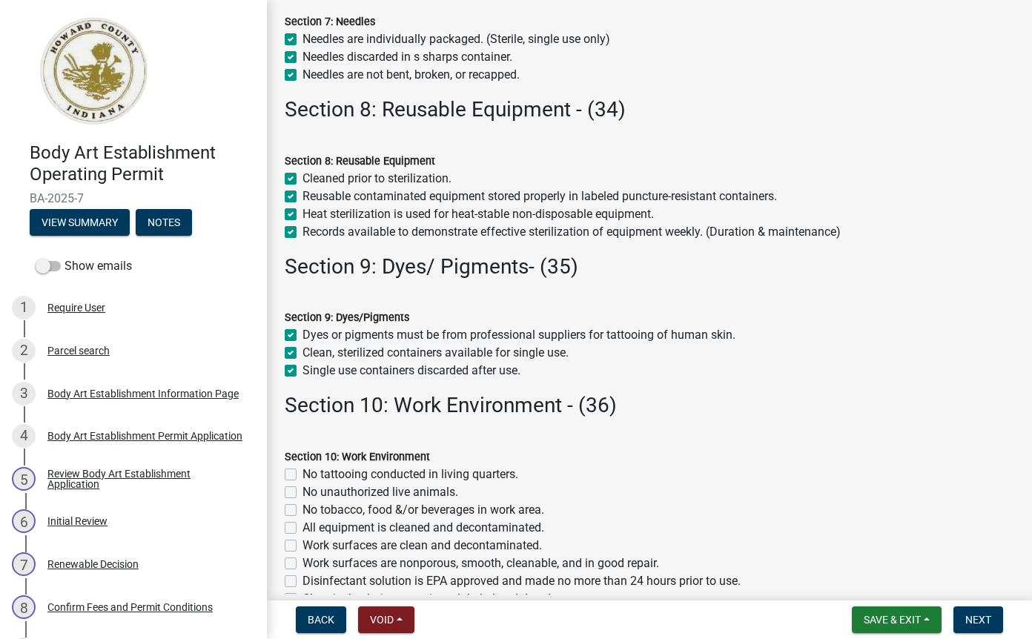
checkbox input "true"
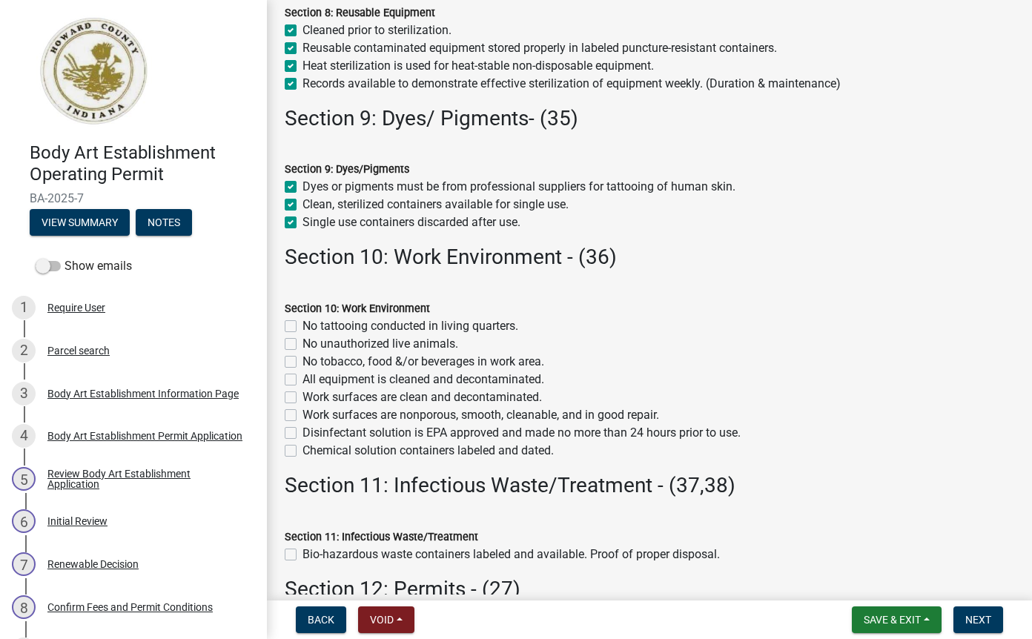
scroll to position [1302, 0]
click at [302, 326] on label "No tattooing conducted in living quarters." at bounding box center [410, 327] width 216 height 18
click at [302, 326] on input "No tattooing conducted in living quarters." at bounding box center [307, 323] width 10 height 10
checkbox input "true"
checkbox input "false"
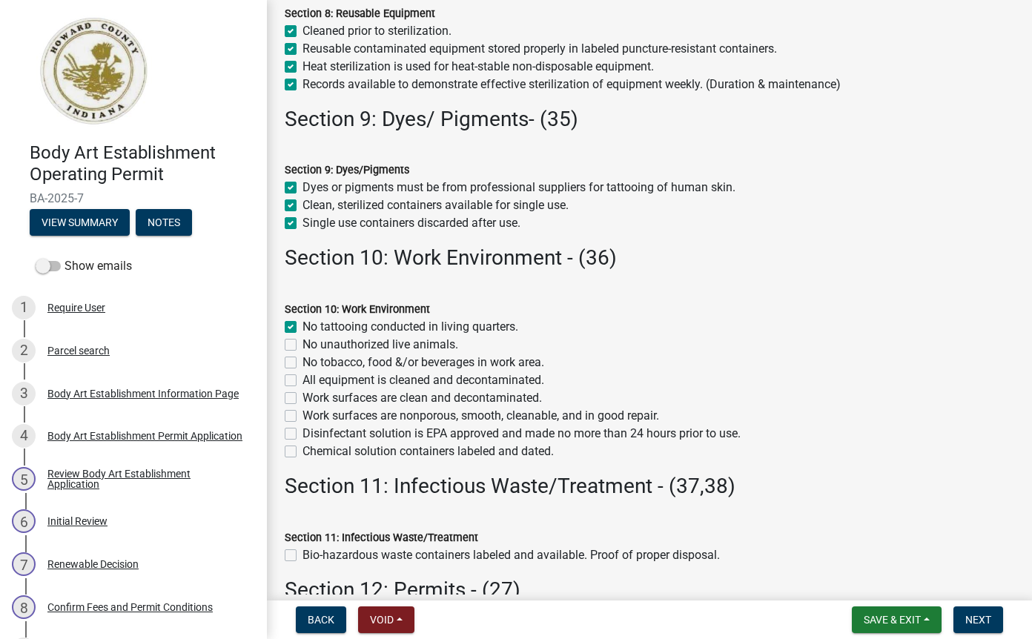
checkbox input "false"
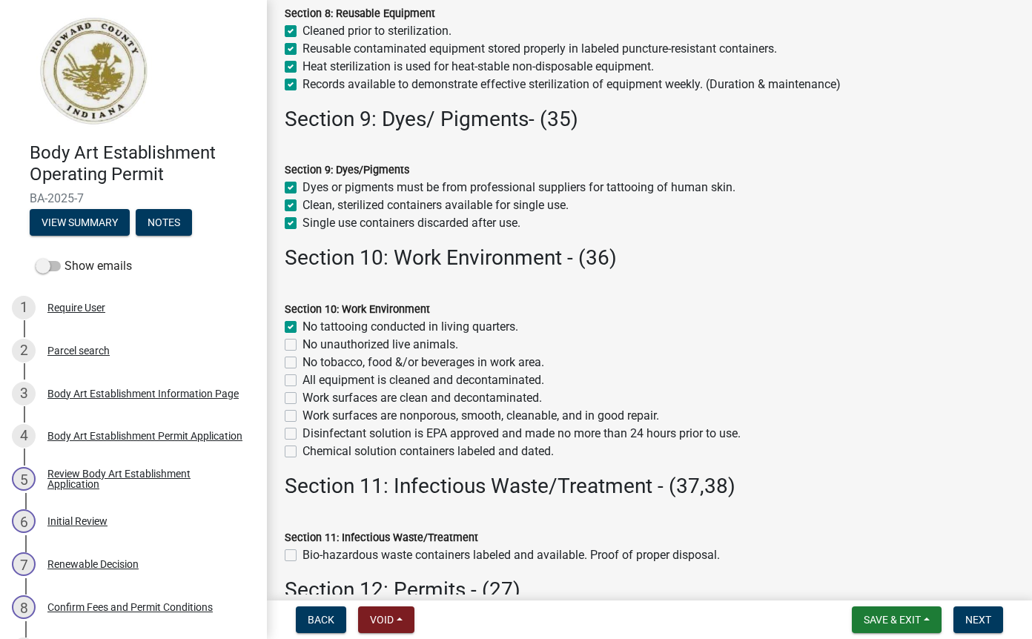
checkbox input "false"
click at [302, 361] on label "No tobacco, food &/or beverages in work area." at bounding box center [423, 362] width 242 height 18
click at [302, 361] on input "No tobacco, food &/or beverages in work area." at bounding box center [307, 358] width 10 height 10
checkbox input "true"
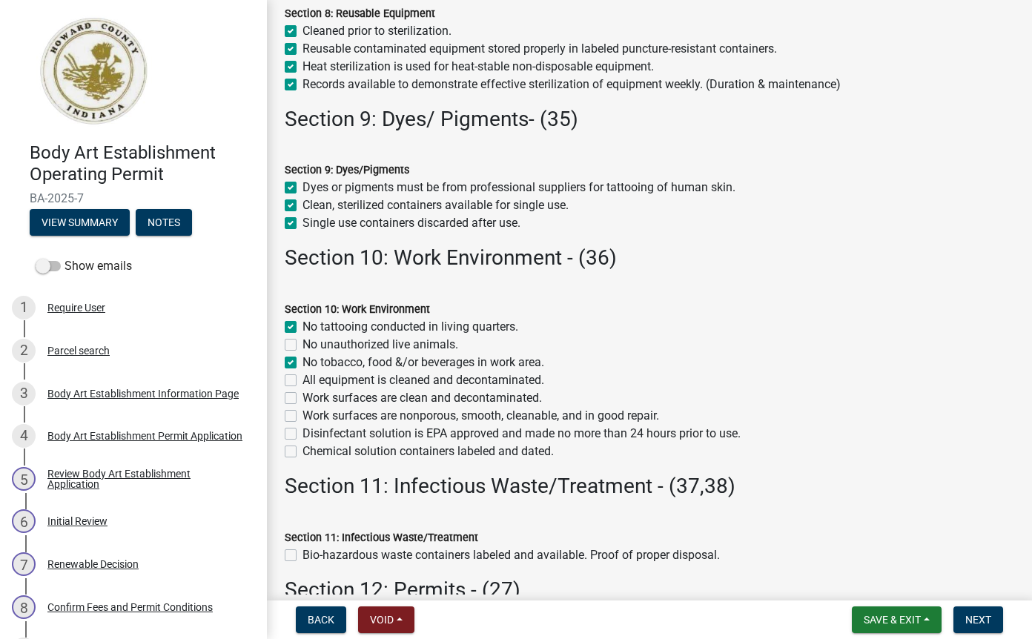
checkbox input "false"
checkbox input "true"
checkbox input "false"
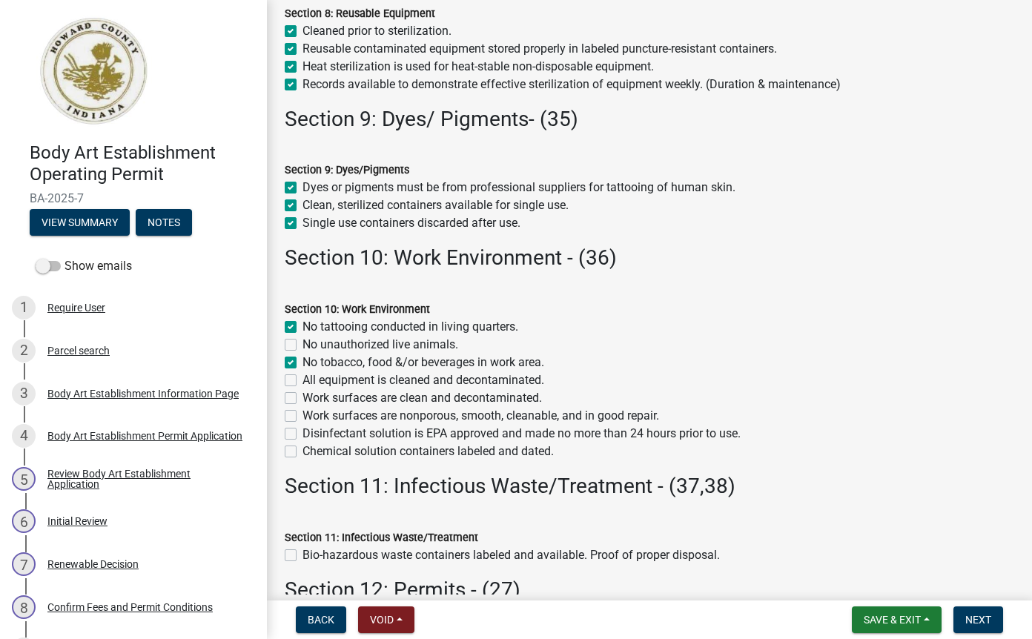
checkbox input "false"
click at [302, 345] on label "No unauthorized live animals." at bounding box center [380, 345] width 156 height 18
click at [302, 345] on input "No unauthorized live animals." at bounding box center [307, 341] width 10 height 10
checkbox input "true"
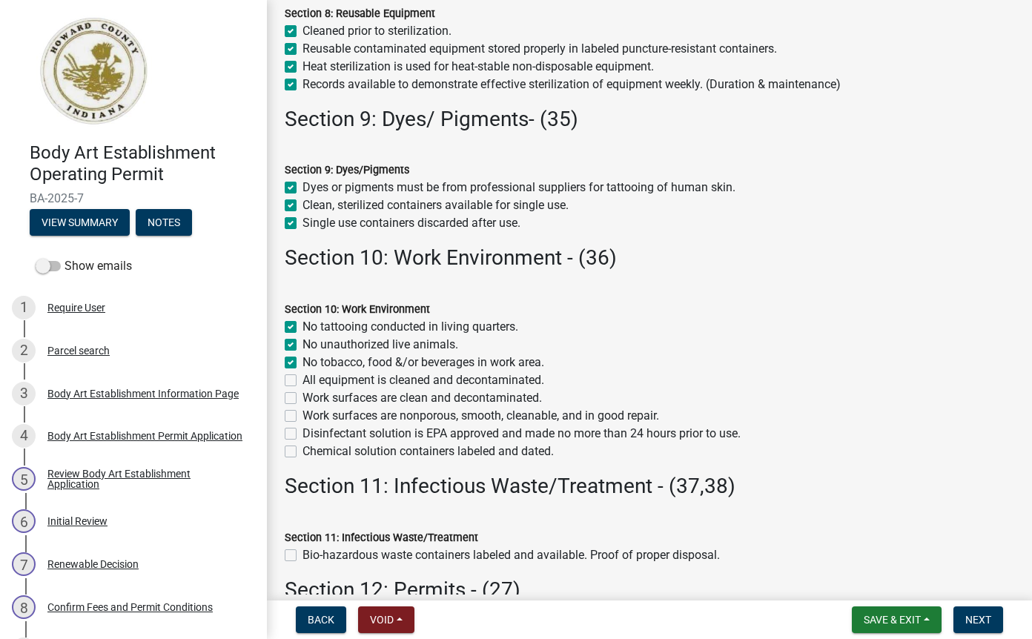
checkbox input "true"
checkbox input "false"
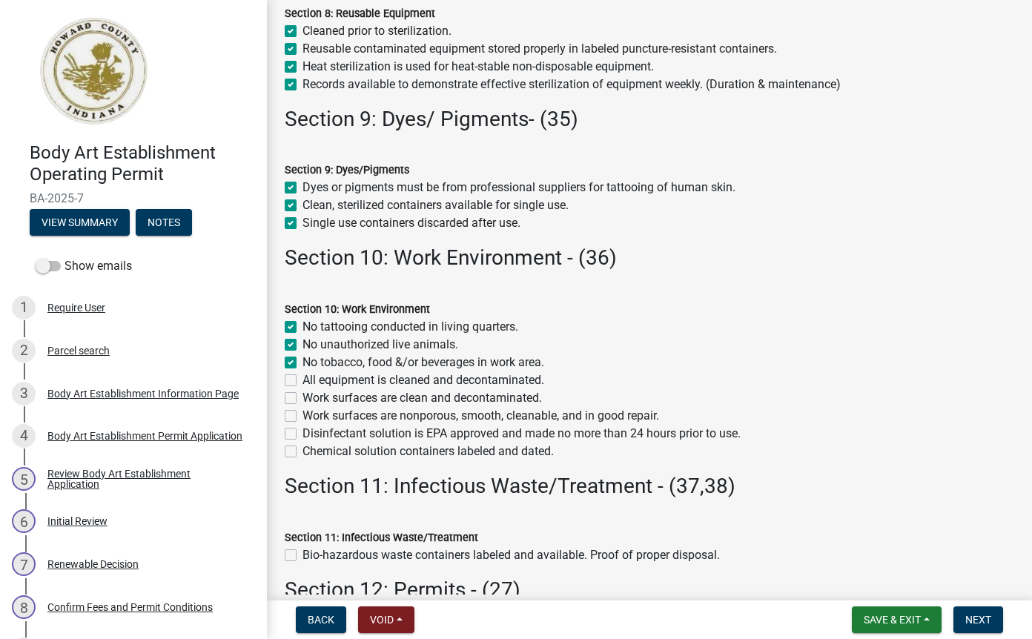
checkbox input "false"
click at [308, 382] on label "All equipment is cleaned and decontaminated." at bounding box center [423, 380] width 242 height 18
click at [308, 381] on input "All equipment is cleaned and decontaminated." at bounding box center [307, 376] width 10 height 10
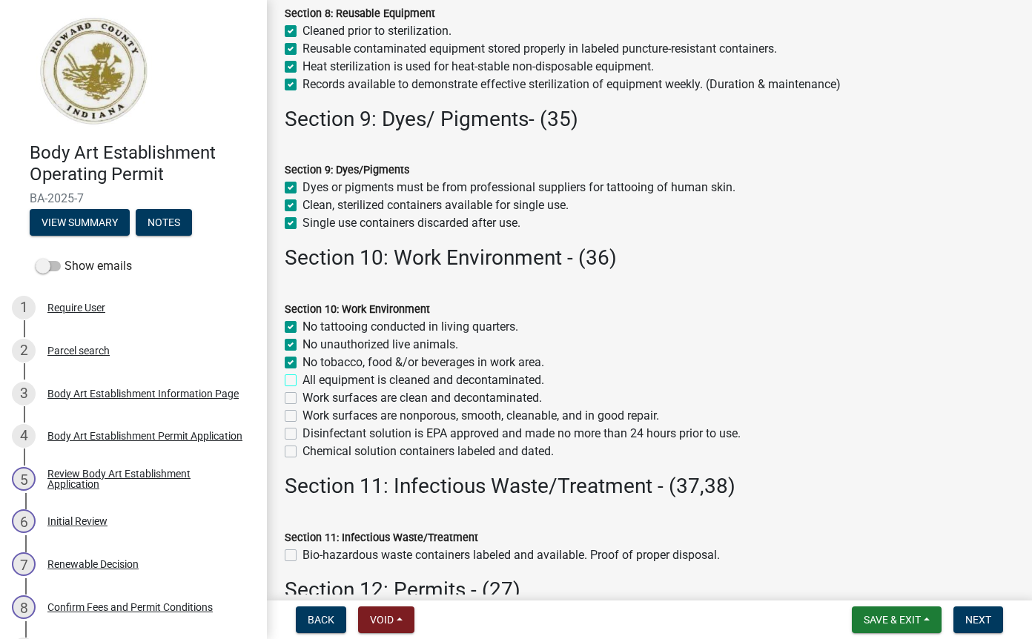
checkbox input "true"
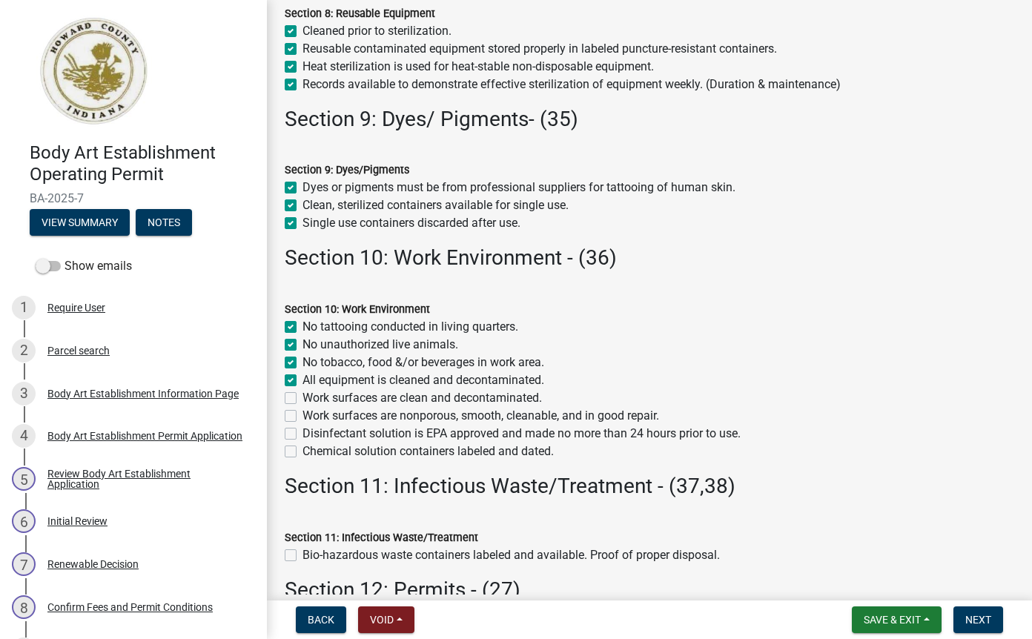
checkbox input "false"
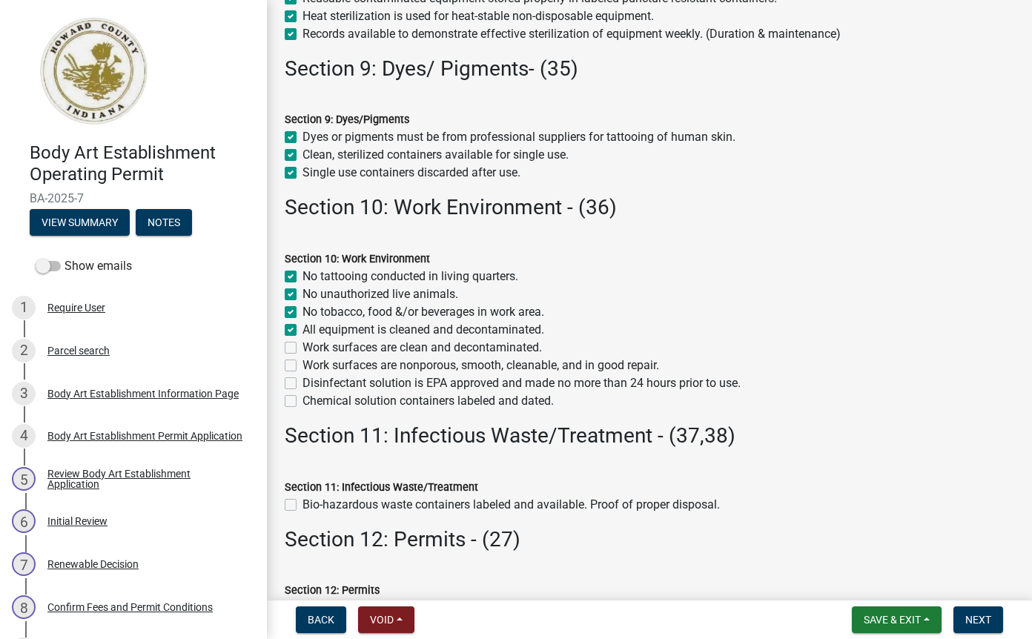
scroll to position [1390, 0]
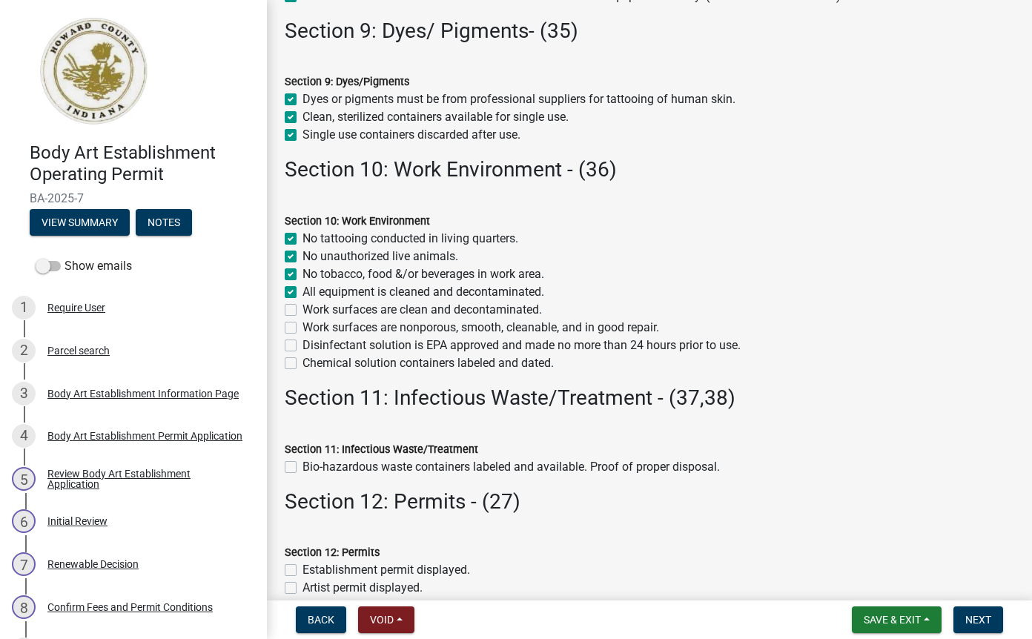
click at [302, 308] on label "Work surfaces are clean and decontaminated." at bounding box center [421, 310] width 239 height 18
click at [302, 308] on input "Work surfaces are clean and decontaminated." at bounding box center [307, 306] width 10 height 10
checkbox input "true"
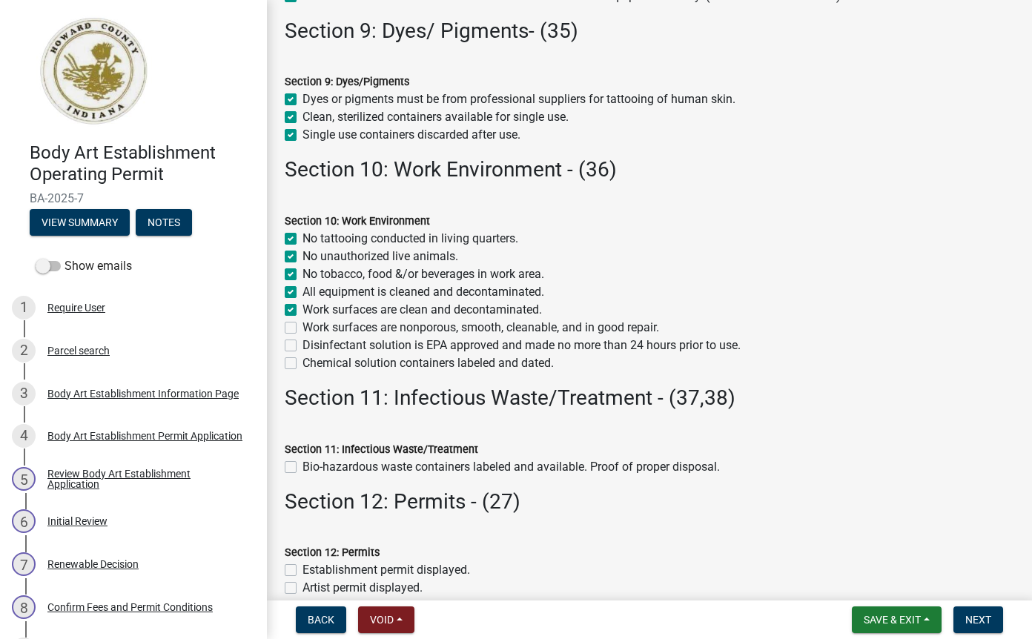
checkbox input "true"
checkbox input "false"
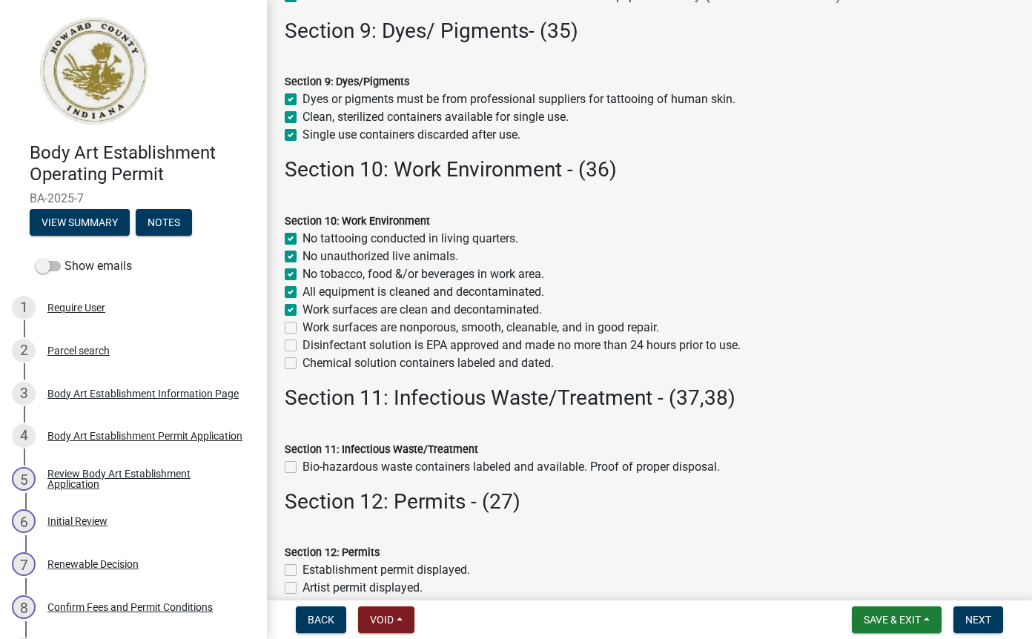
checkbox input "false"
click at [302, 333] on label "Work surfaces are nonporous, smooth, cleanable, and in good repair." at bounding box center [480, 328] width 356 height 18
click at [302, 328] on input "Work surfaces are nonporous, smooth, cleanable, and in good repair." at bounding box center [307, 324] width 10 height 10
checkbox input "true"
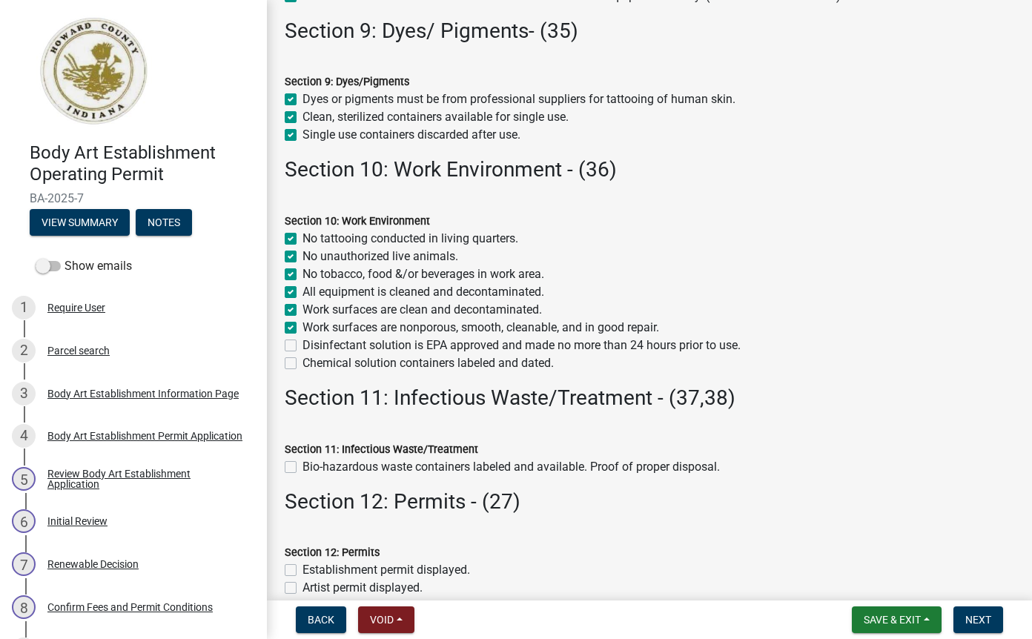
checkbox input "true"
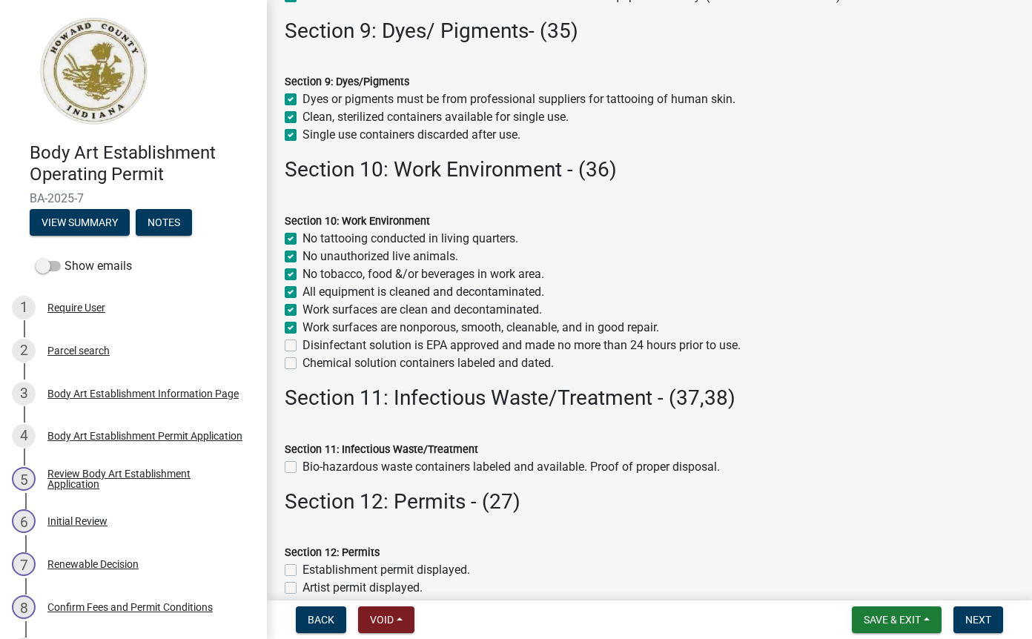
checkbox input "false"
click at [302, 345] on label "Disinfectant solution is EPA approved and made no more than 24 hours prior to u…" at bounding box center [521, 345] width 438 height 18
click at [302, 345] on input "Disinfectant solution is EPA approved and made no more than 24 hours prior to u…" at bounding box center [307, 341] width 10 height 10
checkbox input "true"
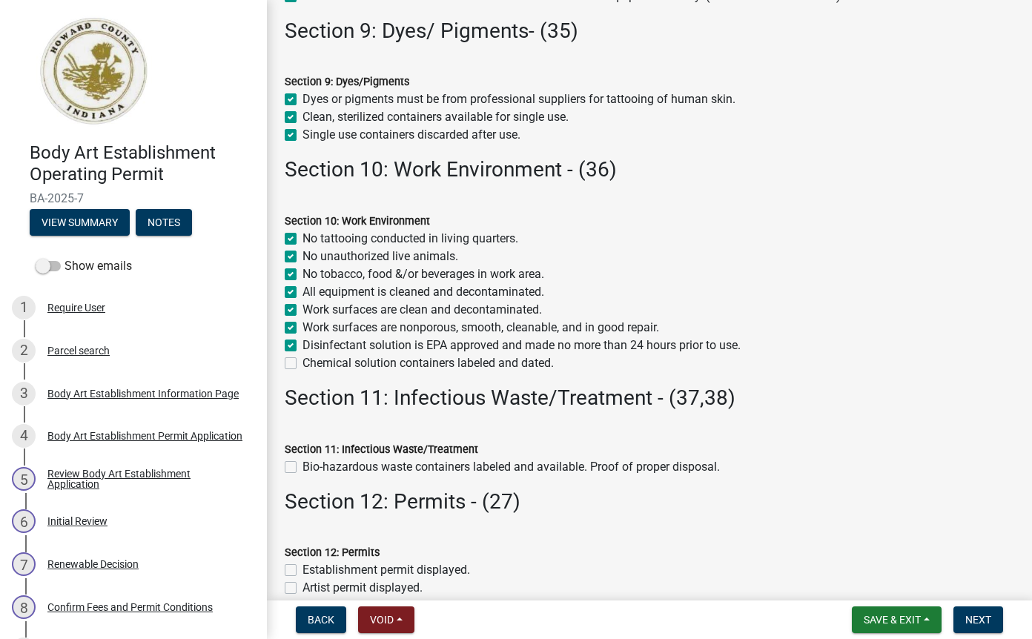
checkbox input "true"
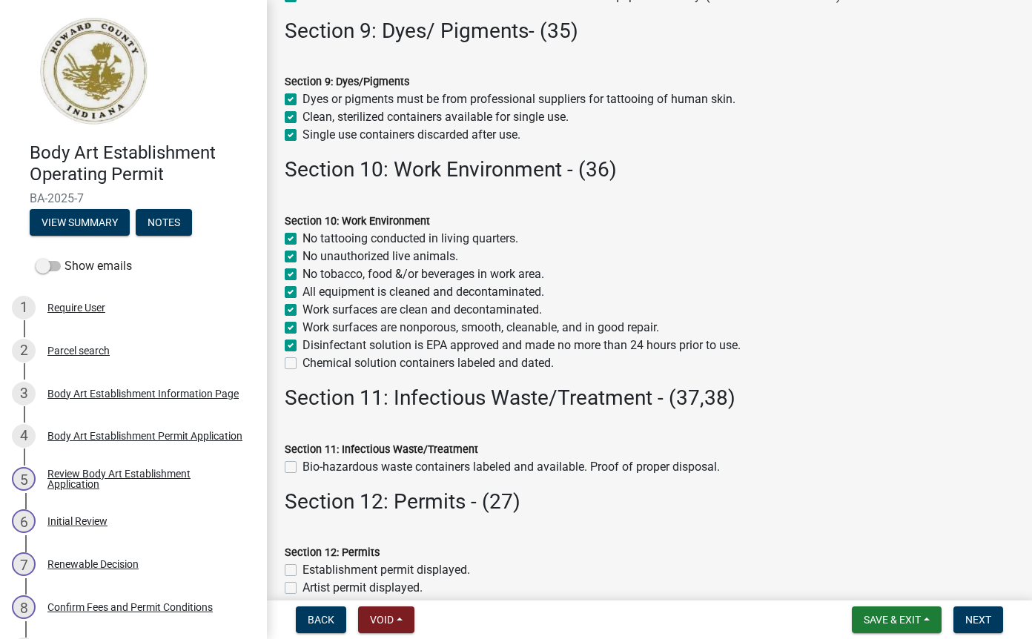
checkbox input "true"
click at [302, 364] on label "Chemical solution containers labeled and dated." at bounding box center [427, 363] width 251 height 18
click at [302, 364] on input "Chemical solution containers labeled and dated." at bounding box center [307, 359] width 10 height 10
checkbox input "true"
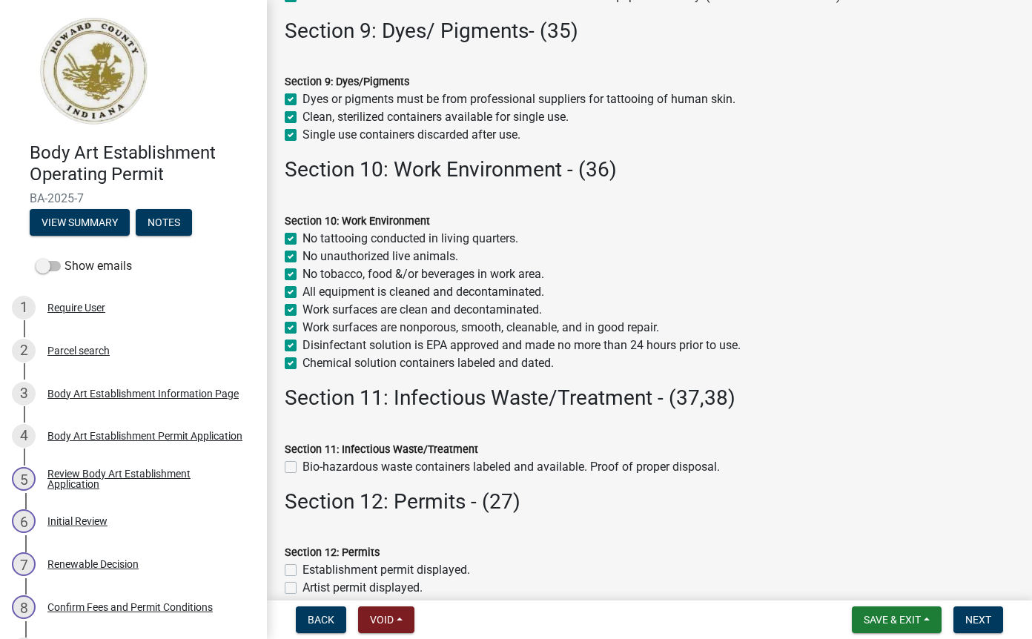
checkbox input "true"
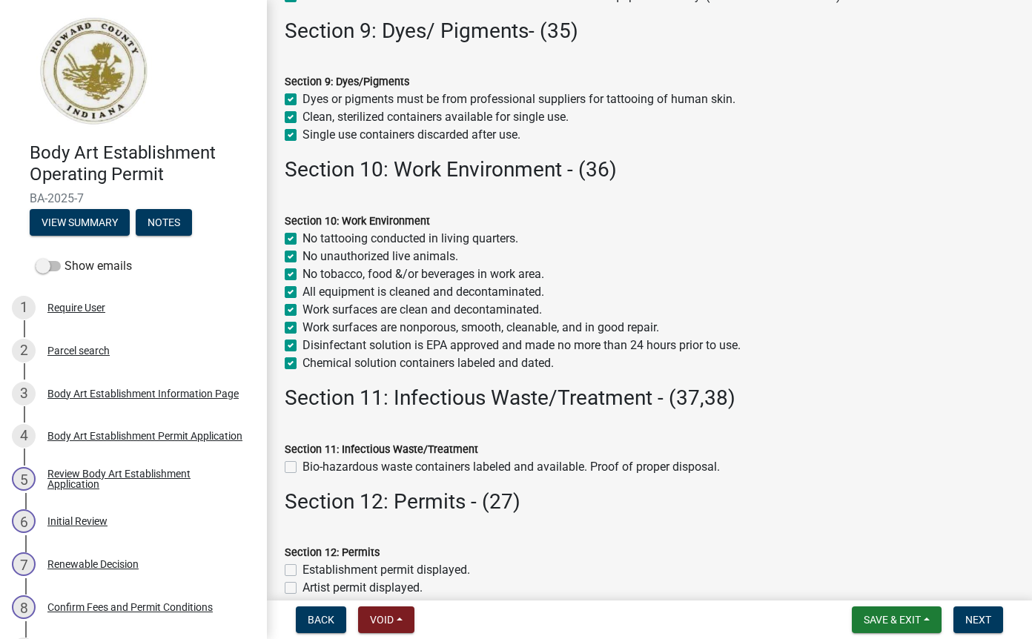
checkbox input "true"
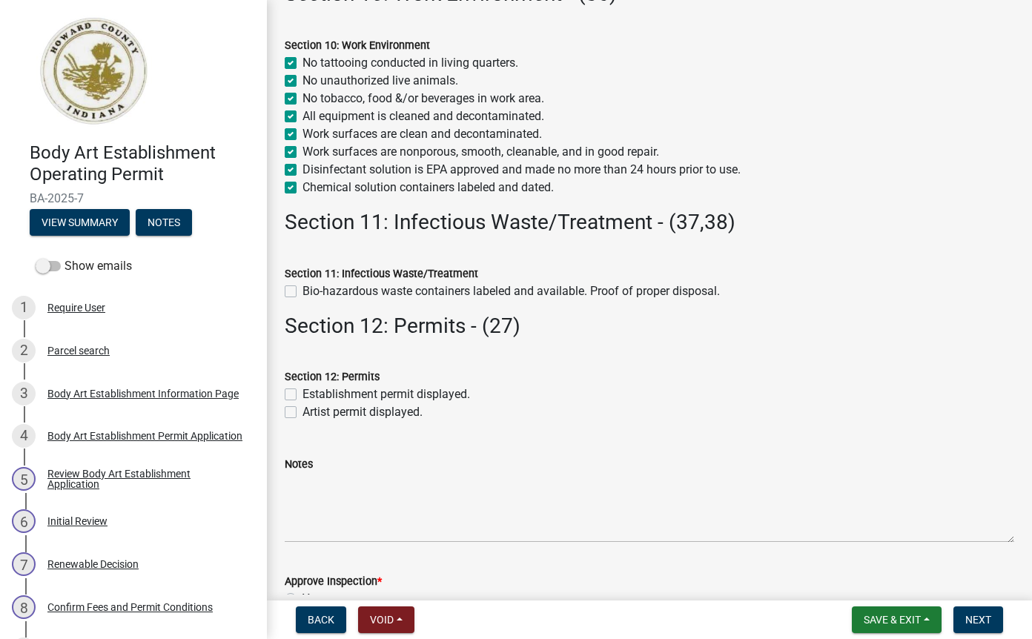
scroll to position [1604, 0]
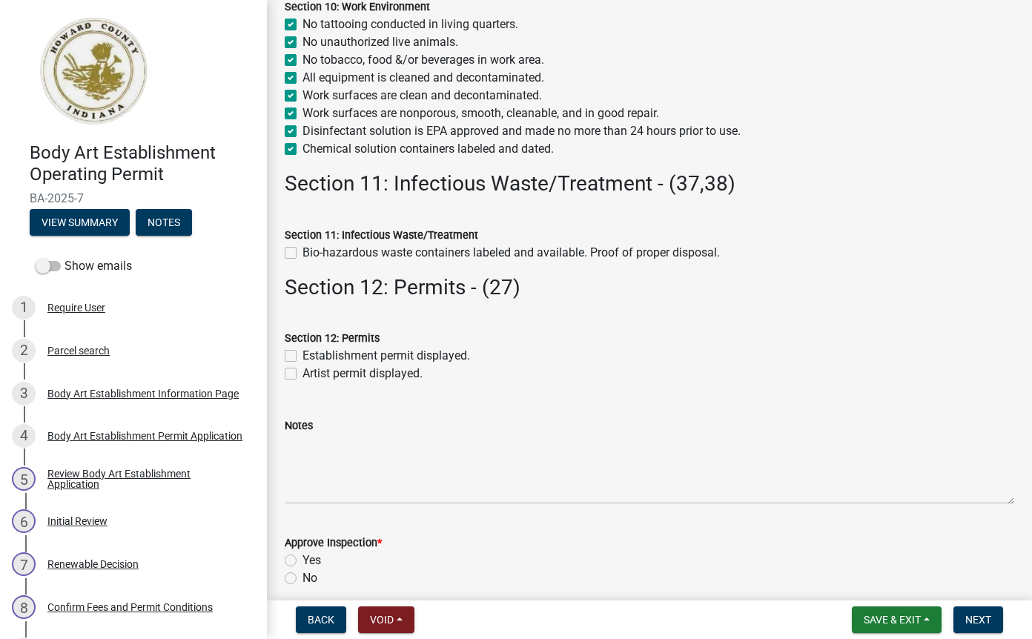
click at [302, 259] on label "Bio-hazardous waste containers labeled and available. Proof of proper disposal." at bounding box center [510, 253] width 417 height 18
click at [302, 253] on input "Bio-hazardous waste containers labeled and available. Proof of proper disposal." at bounding box center [307, 249] width 10 height 10
checkbox input "true"
click at [302, 372] on label "Artist permit displayed." at bounding box center [362, 374] width 120 height 18
click at [302, 372] on input "Artist permit displayed." at bounding box center [307, 370] width 10 height 10
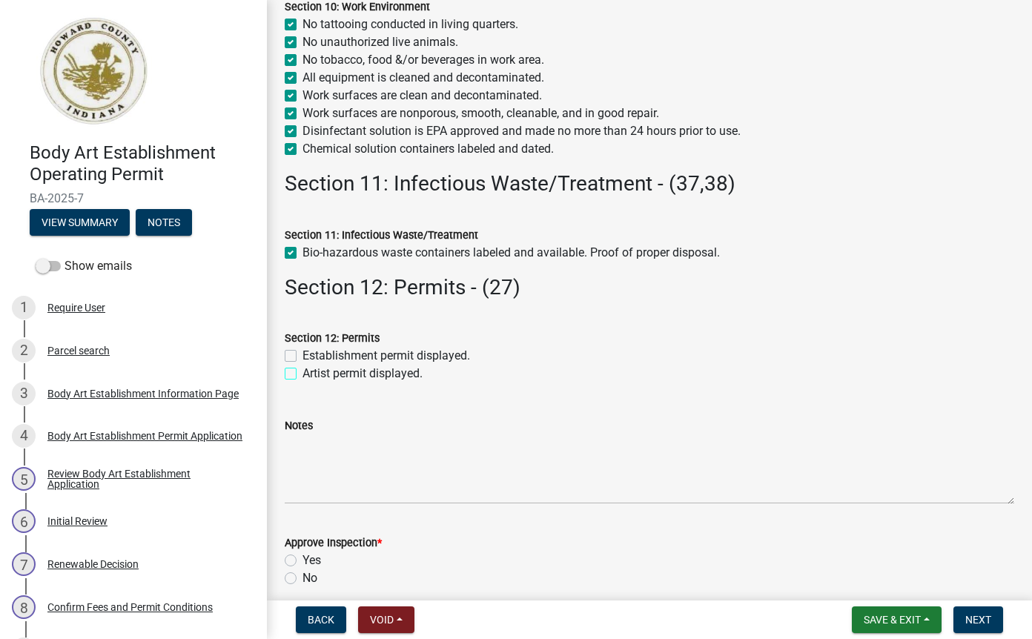
checkbox input "true"
checkbox input "false"
click at [302, 377] on label "Artist permit displayed." at bounding box center [362, 374] width 120 height 18
click at [302, 374] on input "Artist permit displayed." at bounding box center [307, 370] width 10 height 10
checkbox input "false"
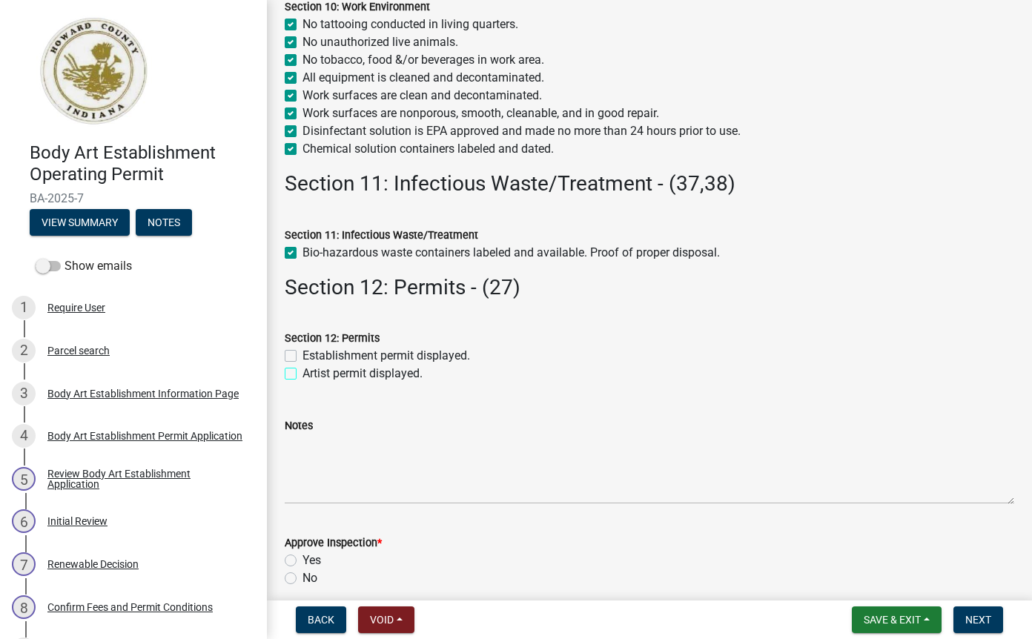
checkbox input "false"
click at [302, 352] on label "Establishment permit displayed." at bounding box center [385, 356] width 167 height 18
click at [302, 352] on input "Establishment permit displayed." at bounding box center [307, 352] width 10 height 10
checkbox input "true"
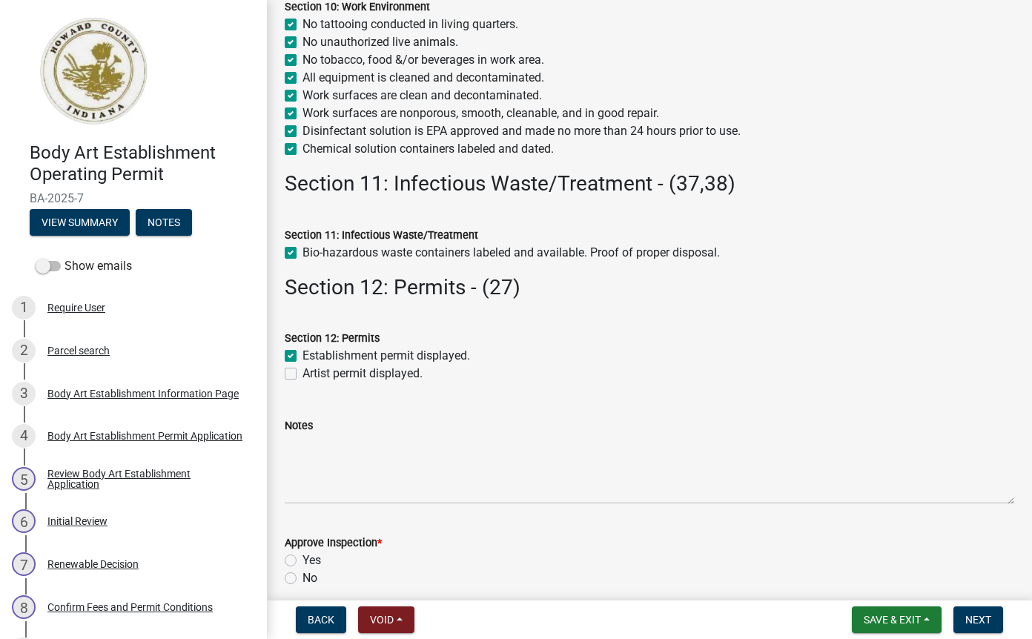
click at [302, 374] on label "Artist permit displayed." at bounding box center [362, 374] width 120 height 18
click at [302, 374] on input "Artist permit displayed." at bounding box center [307, 370] width 10 height 10
checkbox input "true"
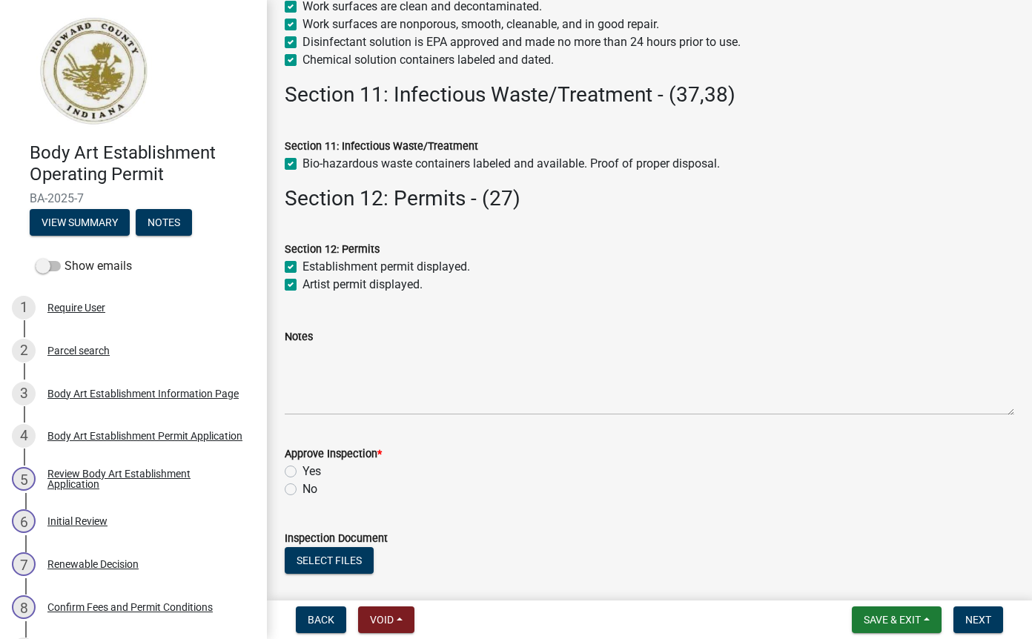
scroll to position [1716, 0]
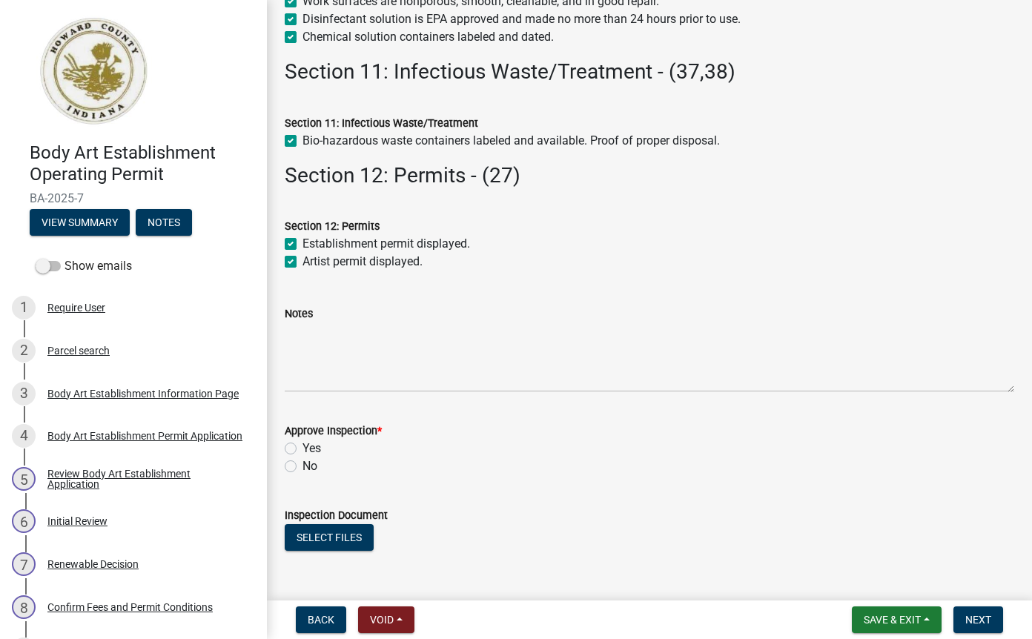
click at [302, 451] on label "Yes" at bounding box center [311, 448] width 19 height 18
click at [302, 449] on input "Yes" at bounding box center [307, 444] width 10 height 10
radio input "true"
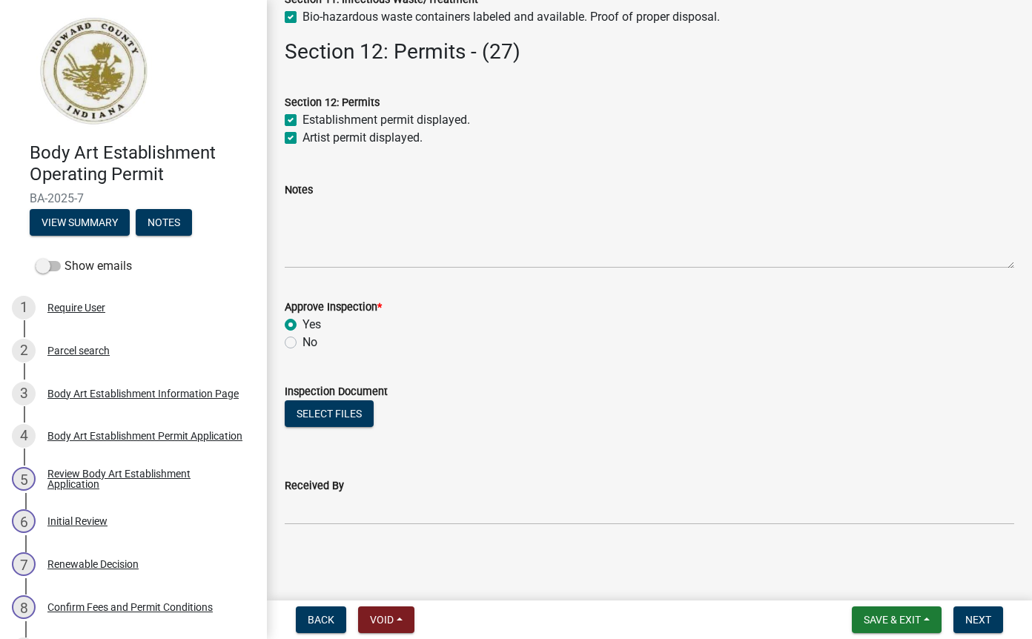
scroll to position [1836, 0]
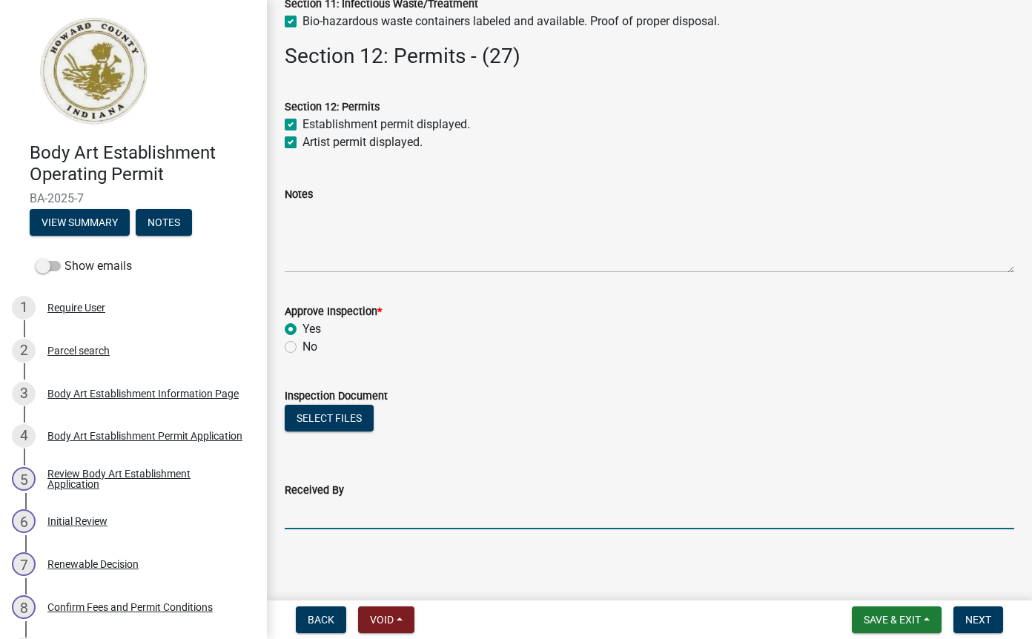
click at [382, 512] on input "Received By" at bounding box center [649, 514] width 729 height 30
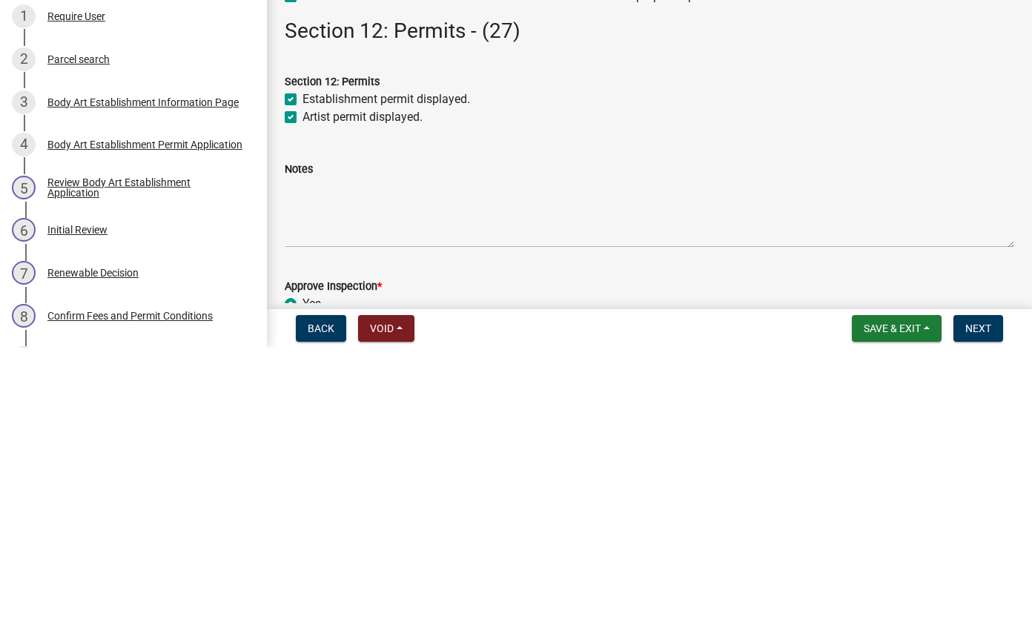
scroll to position [1840, 0]
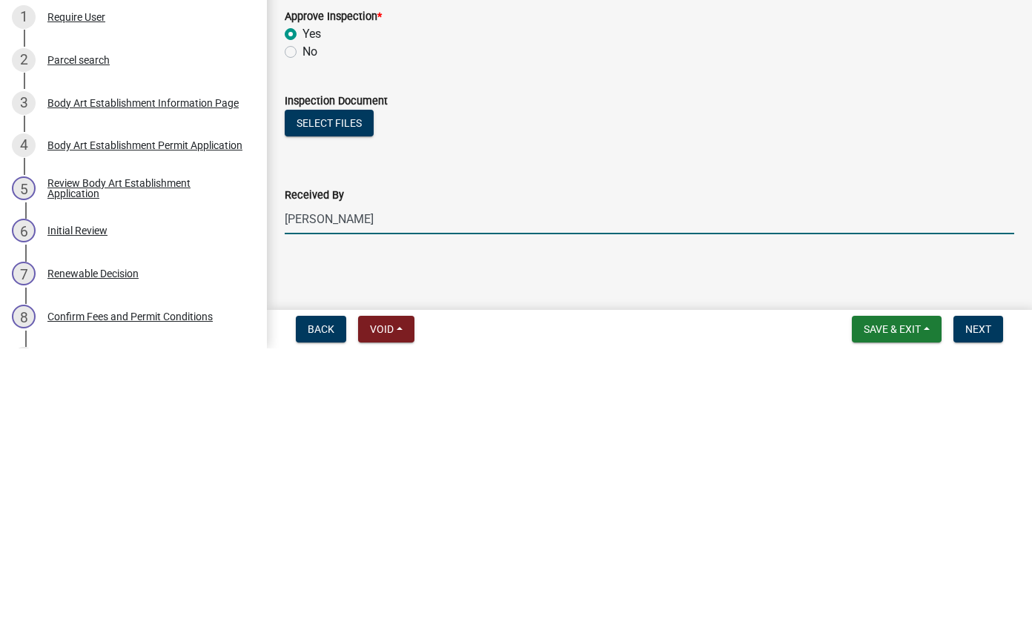
type input "[PERSON_NAME]"
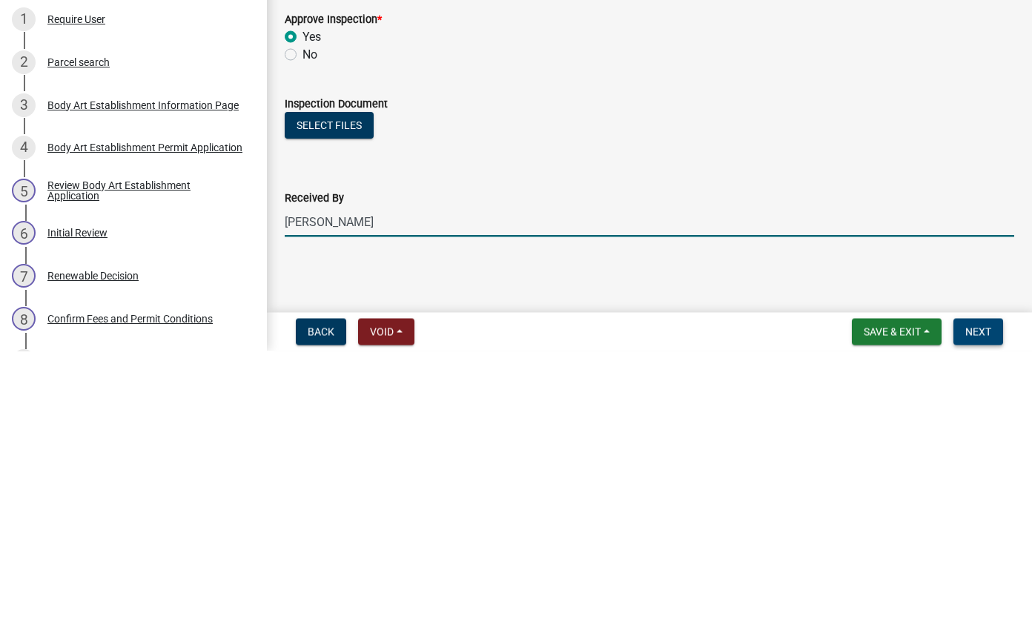
click at [980, 620] on span "Next" at bounding box center [978, 620] width 26 height 12
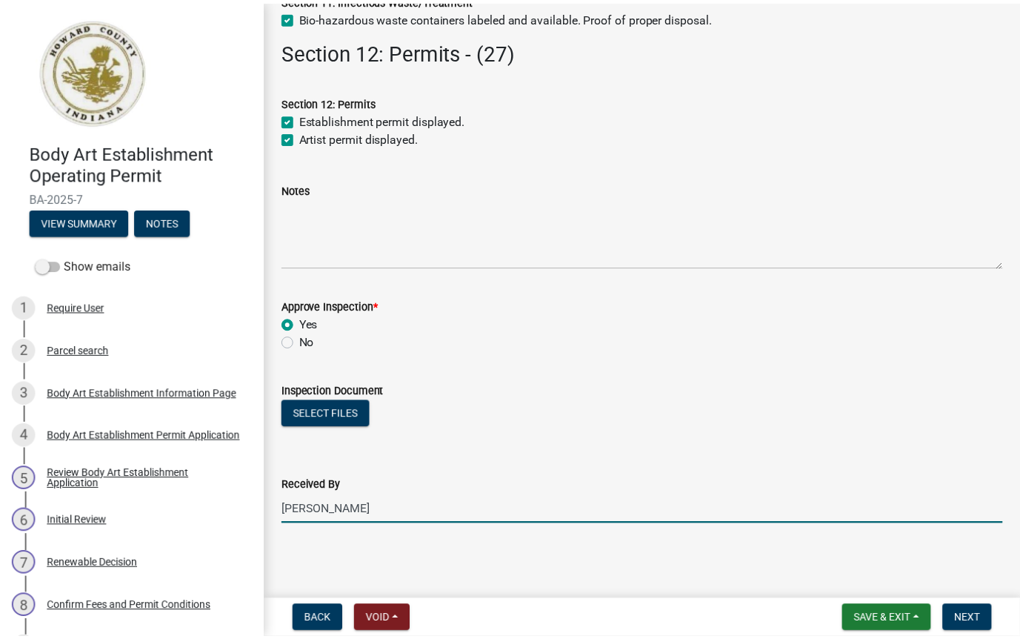
scroll to position [0, 0]
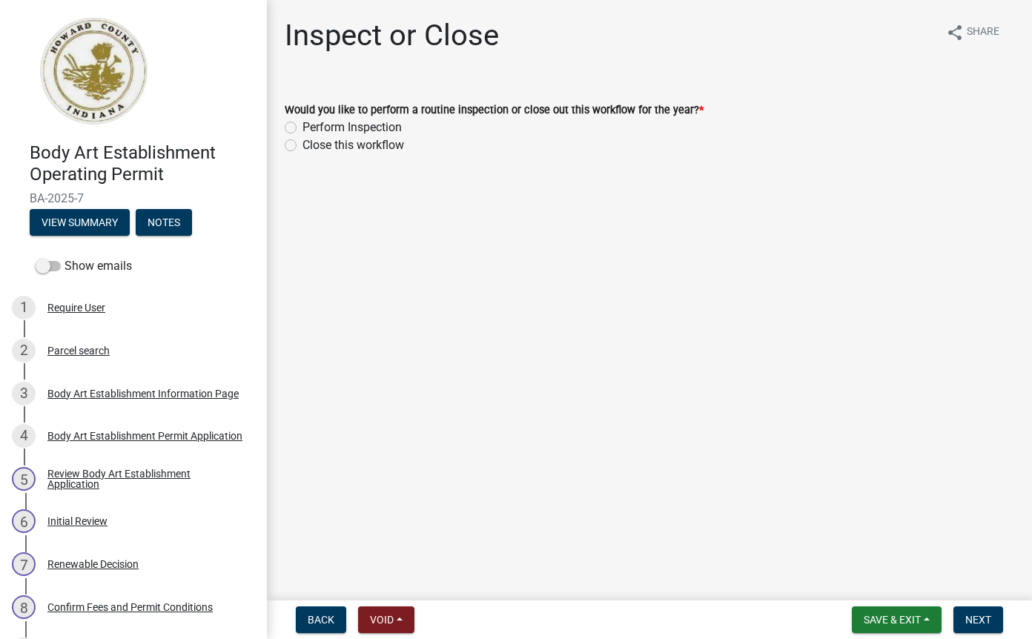
click at [302, 149] on label "Close this workflow" at bounding box center [353, 145] width 102 height 18
click at [302, 146] on input "Close this workflow" at bounding box center [307, 141] width 10 height 10
radio input "true"
click at [975, 619] on span "Next" at bounding box center [978, 620] width 26 height 12
